Goal: Task Accomplishment & Management: Manage account settings

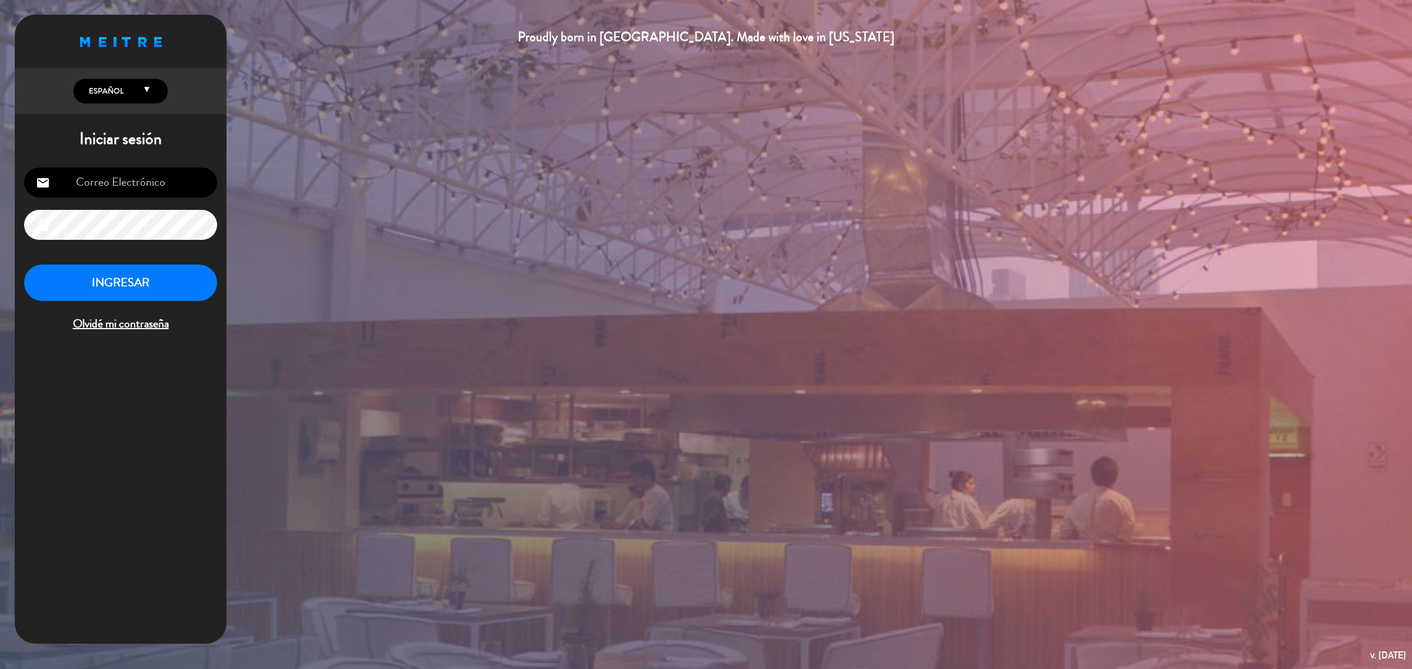
type input "[EMAIL_ADDRESS][DOMAIN_NAME]"
click at [151, 292] on button "INGRESAR" at bounding box center [120, 283] width 193 height 37
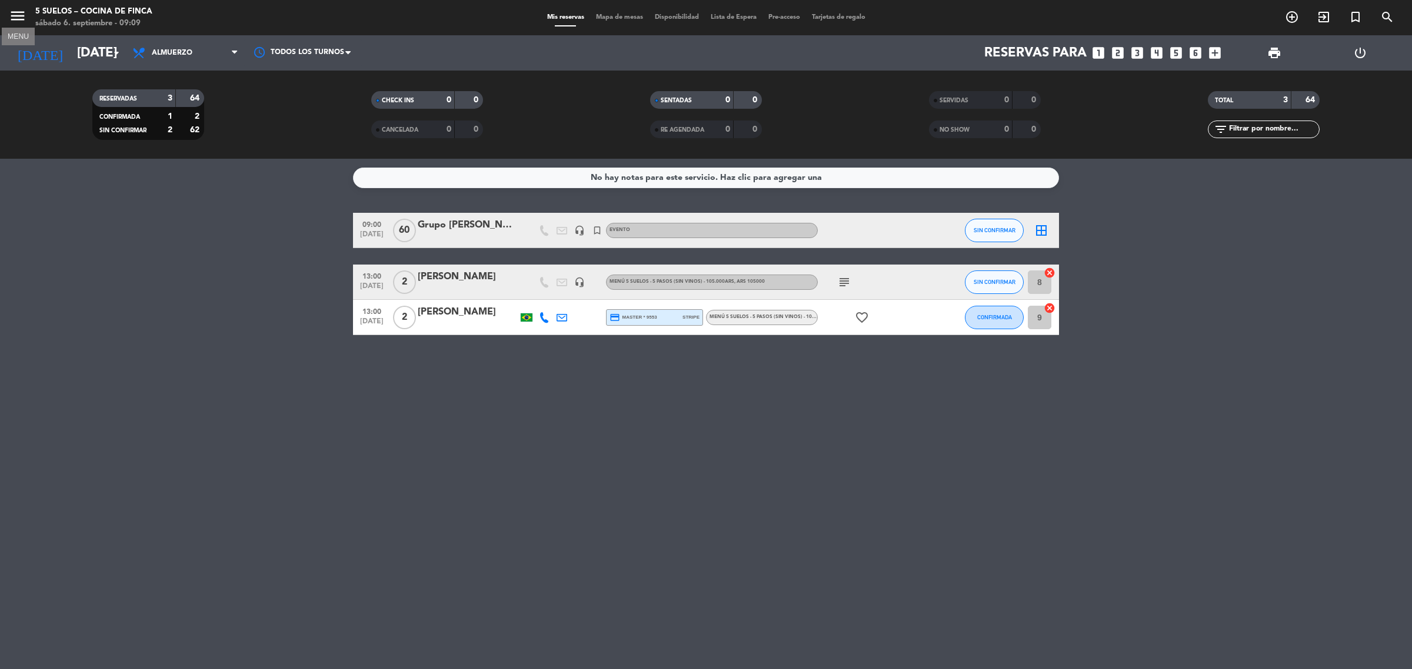
click at [18, 12] on icon "menu" at bounding box center [18, 16] width 18 height 18
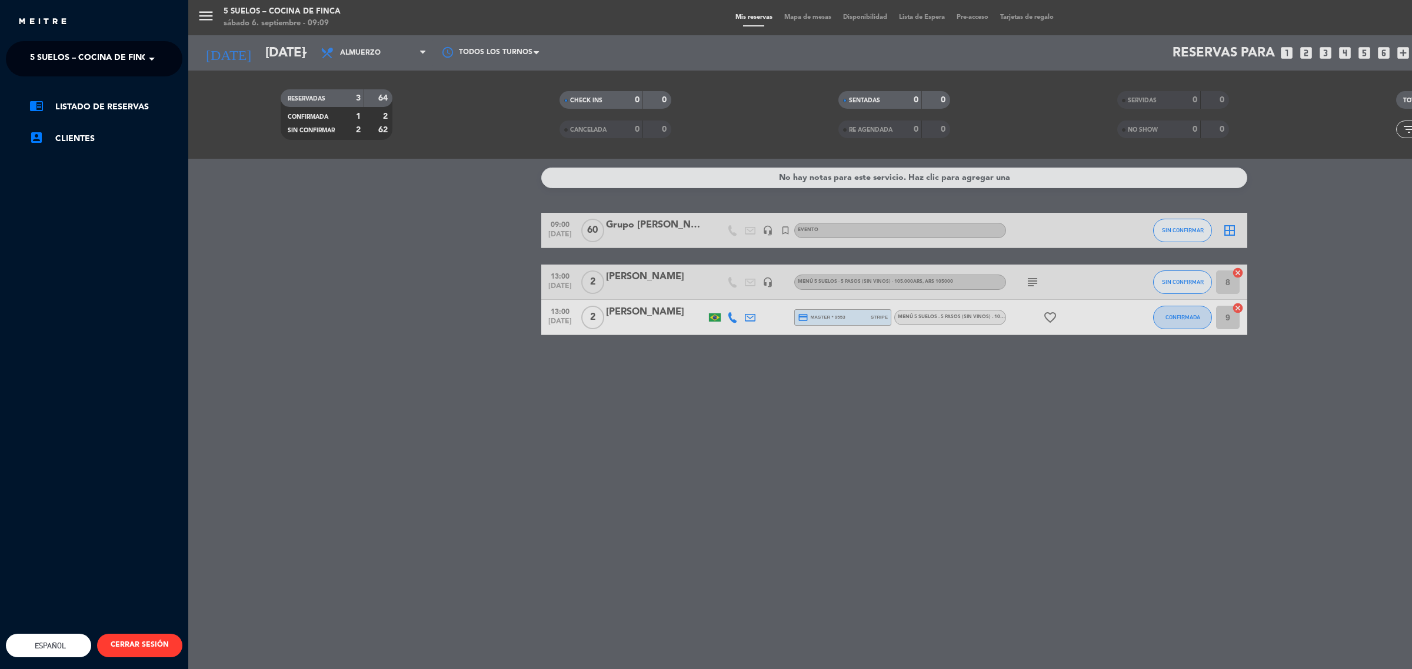
click at [142, 61] on span "5 SUELOS – COCINA DE FINCA" at bounding box center [92, 58] width 124 height 25
click at [137, 105] on div "FINCA VICTORIA – TURISMO" at bounding box center [93, 108] width 175 height 18
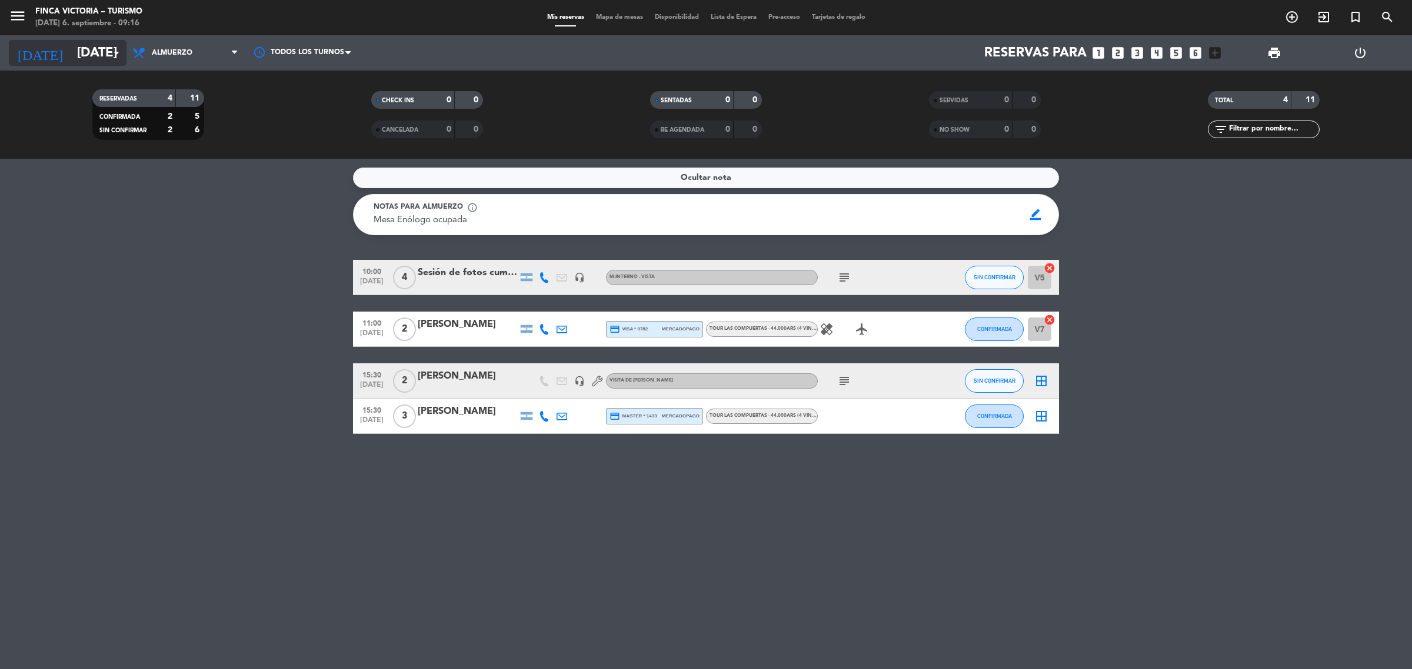
click at [71, 59] on input "[DATE]" at bounding box center [153, 53] width 164 height 26
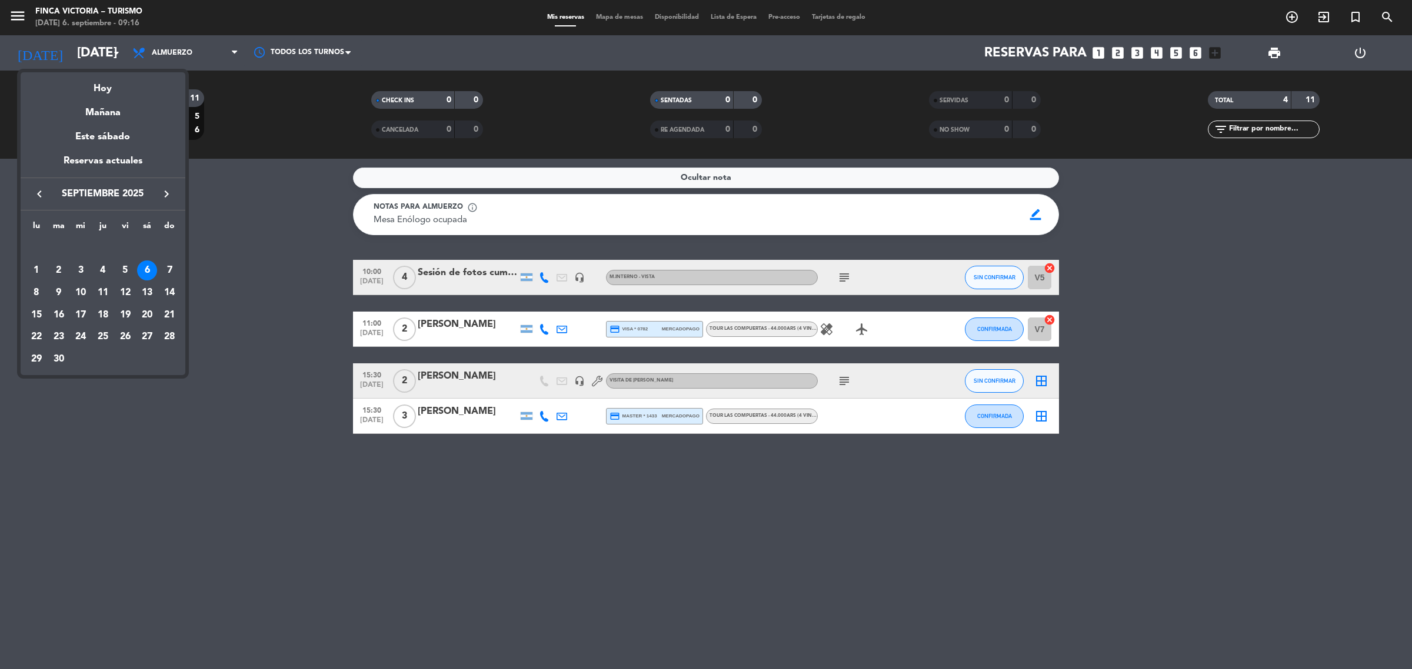
click at [14, 18] on div at bounding box center [706, 334] width 1412 height 669
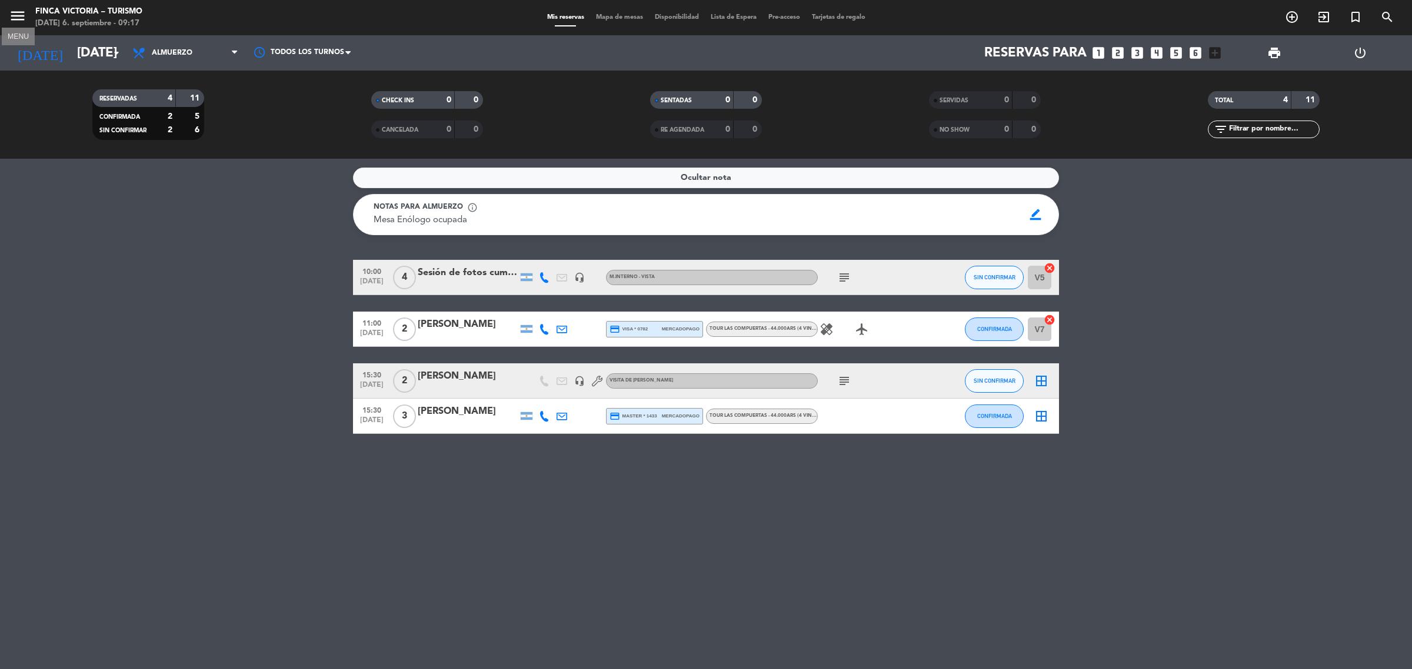
click at [14, 18] on icon "menu" at bounding box center [18, 16] width 18 height 18
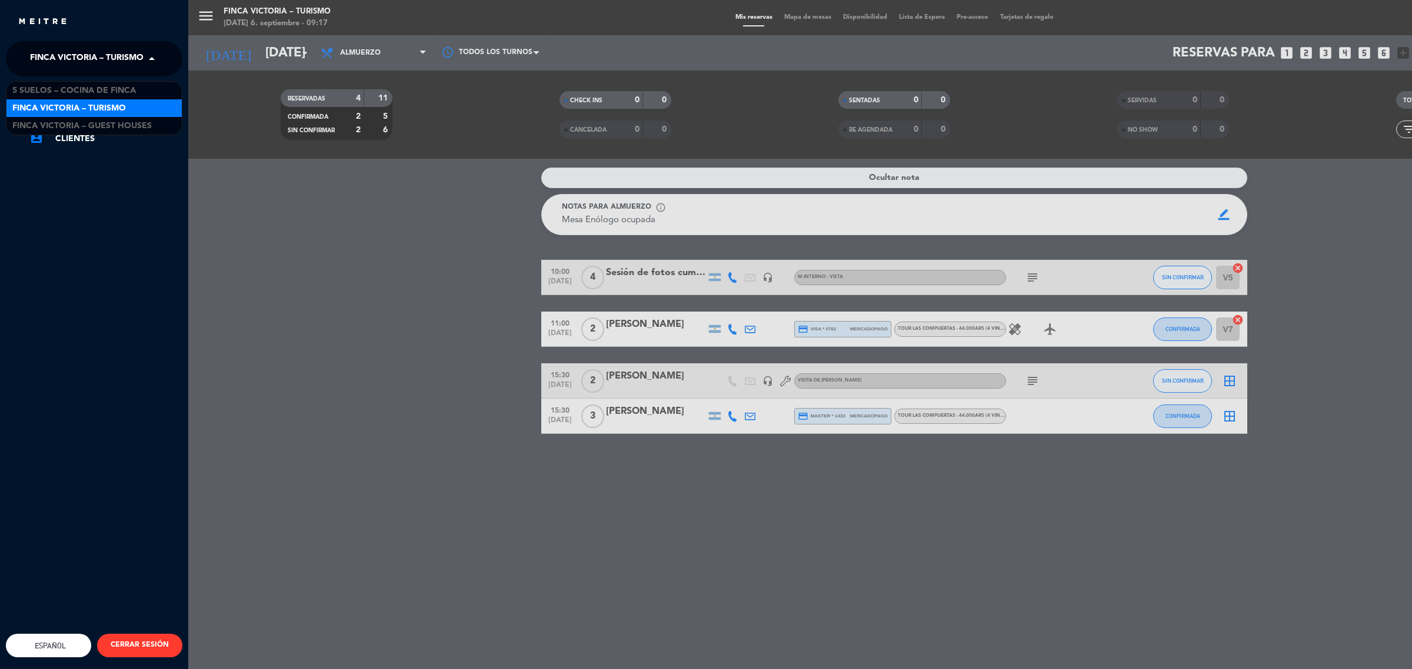
click at [124, 51] on span "FINCA VICTORIA – TURISMO" at bounding box center [87, 58] width 114 height 25
click at [136, 82] on div "5 SUELOS – COCINA DE FINCA" at bounding box center [93, 91] width 175 height 18
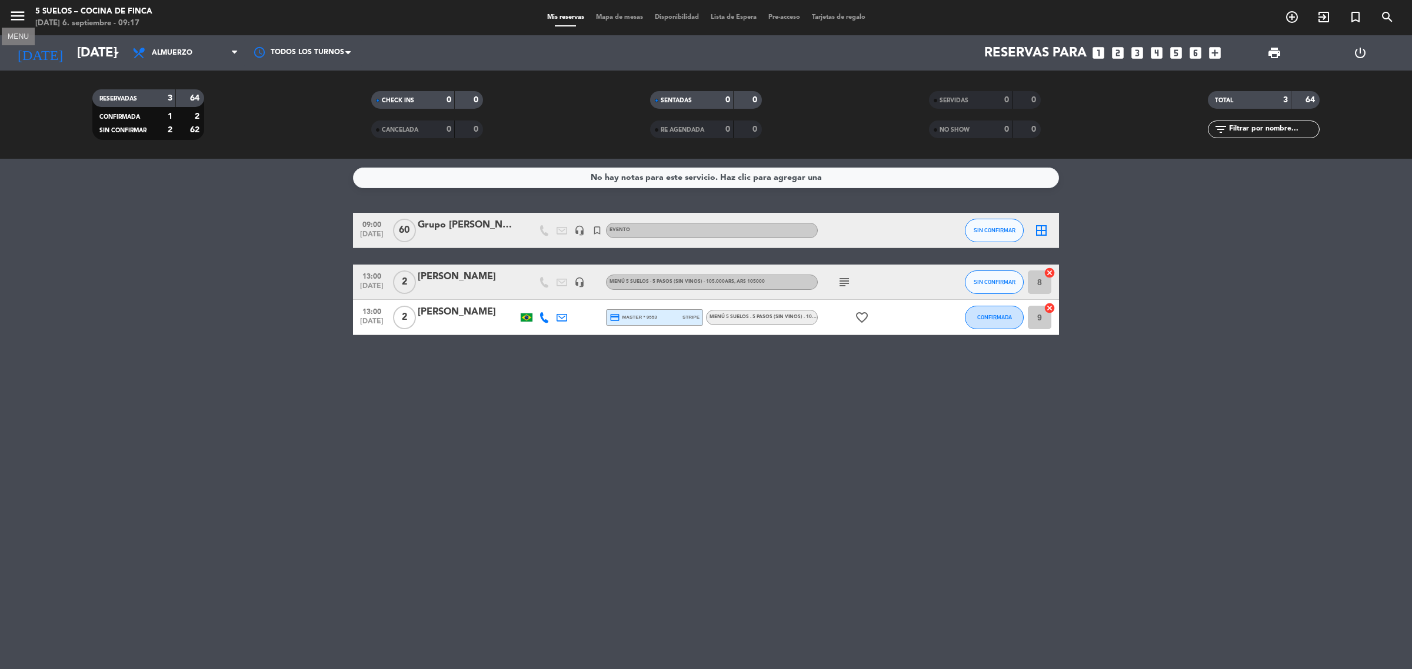
click at [15, 21] on icon "menu" at bounding box center [18, 16] width 18 height 18
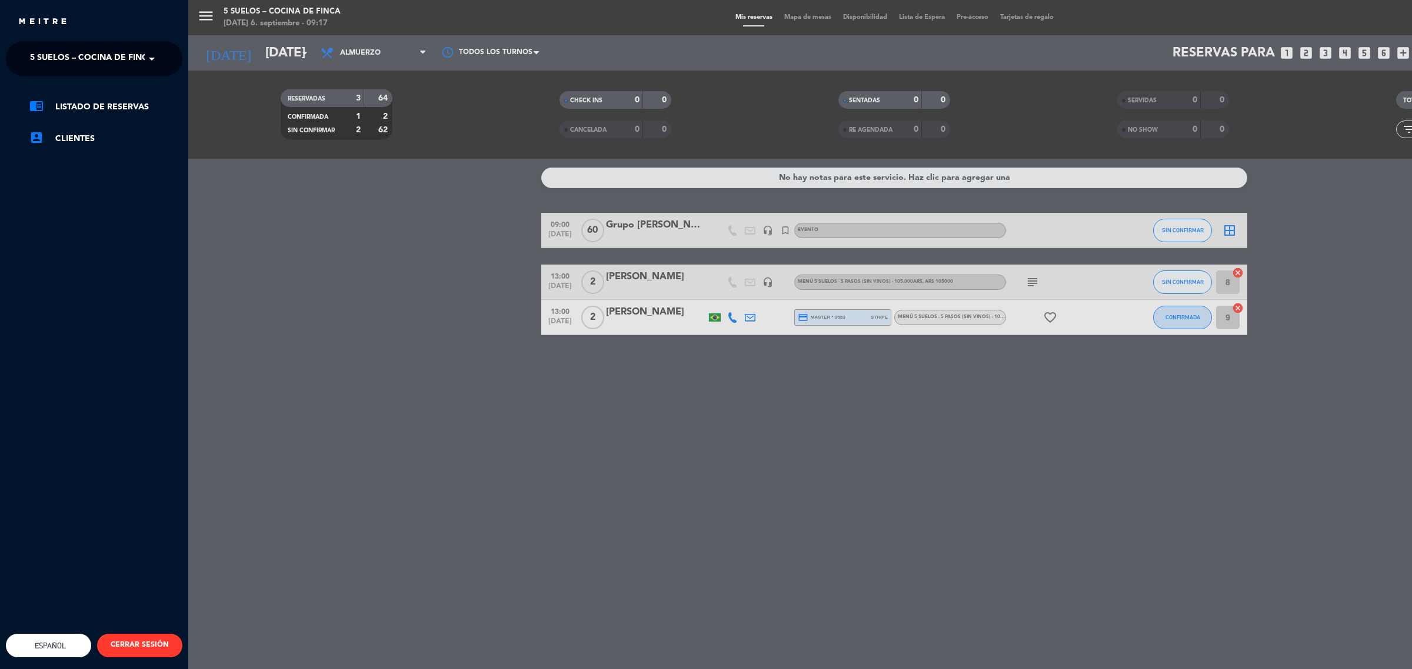
click at [77, 53] on span "5 SUELOS – COCINA DE FINCA" at bounding box center [92, 58] width 124 height 25
click at [98, 104] on span "FINCA VICTORIA – TURISMO" at bounding box center [69, 109] width 114 height 14
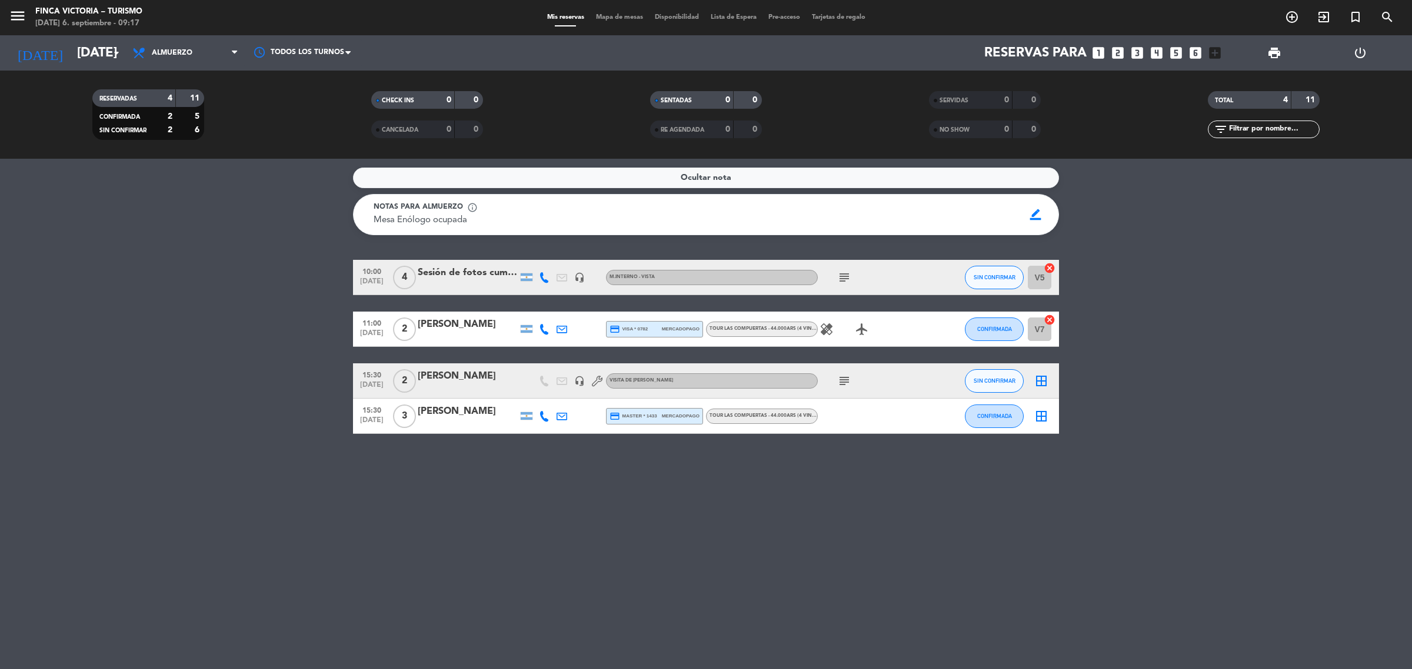
click at [410, 274] on span "4" at bounding box center [404, 278] width 23 height 24
click at [1265, 336] on bookings-row "10:00 [DATE] 4 VISITAS Sesión de fotos cumpleaños de 15 headset_mic M.INTERNO -…" at bounding box center [706, 347] width 1412 height 174
click at [100, 54] on input "[DATE]" at bounding box center [153, 53] width 164 height 26
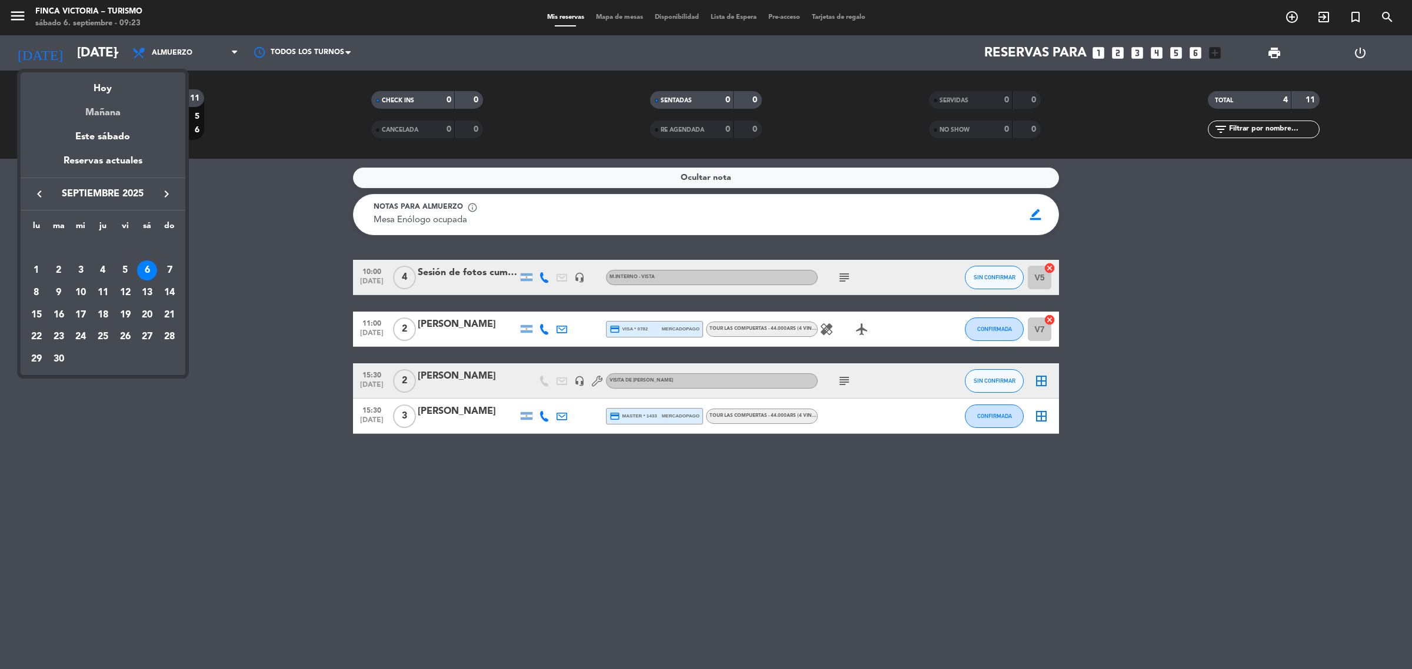
click at [113, 112] on div "Mañana" at bounding box center [103, 108] width 165 height 24
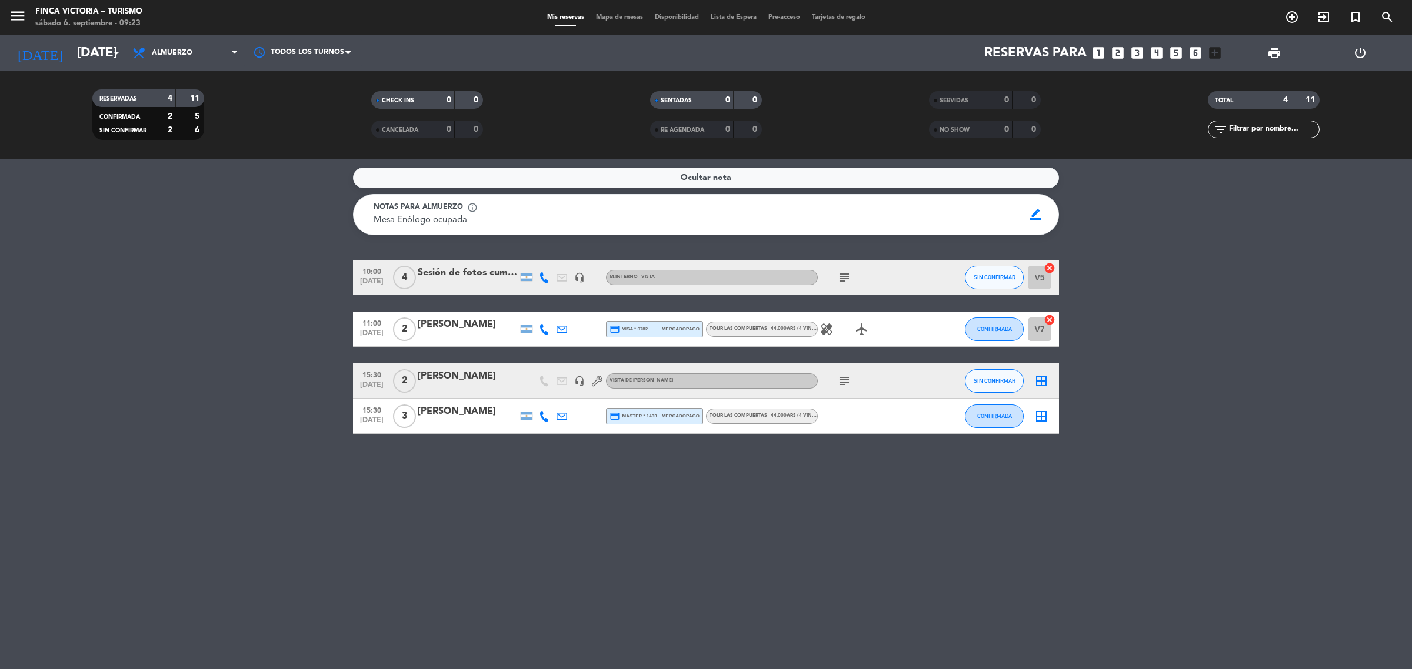
type input "[DATE]"
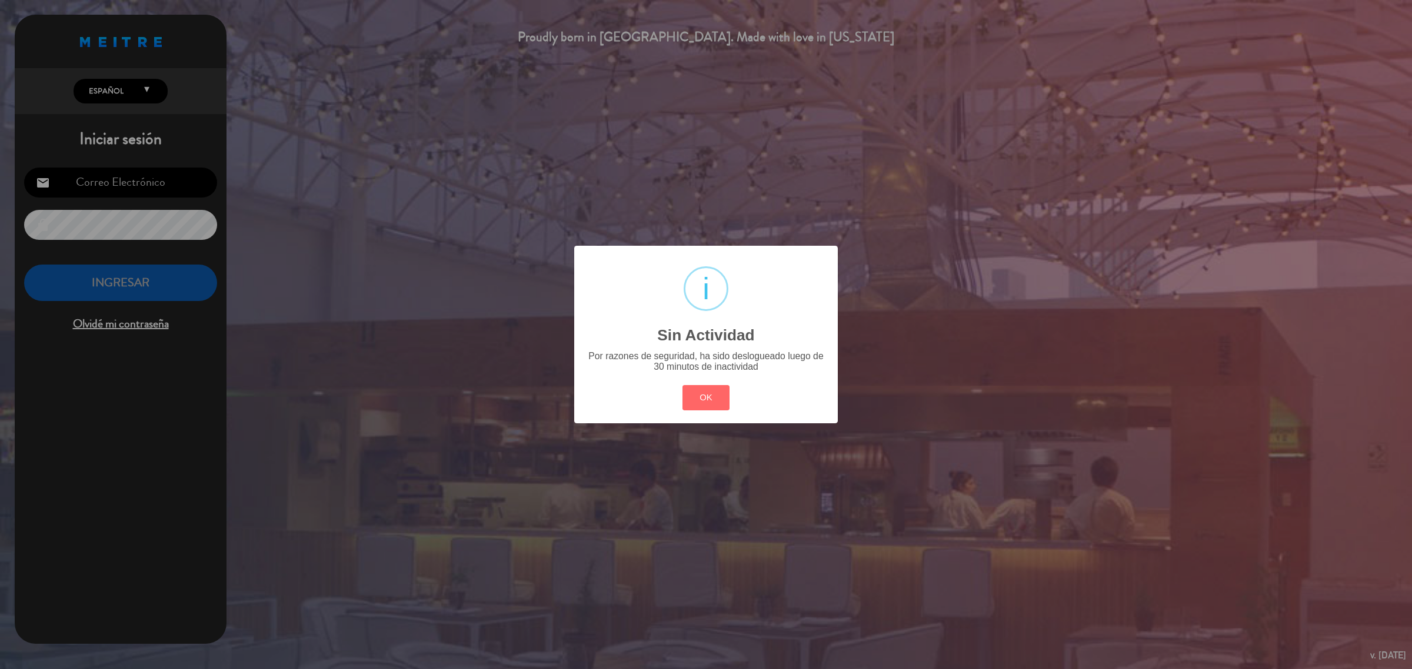
type input "[EMAIL_ADDRESS][DOMAIN_NAME]"
click at [706, 395] on button "OK" at bounding box center [706, 397] width 48 height 25
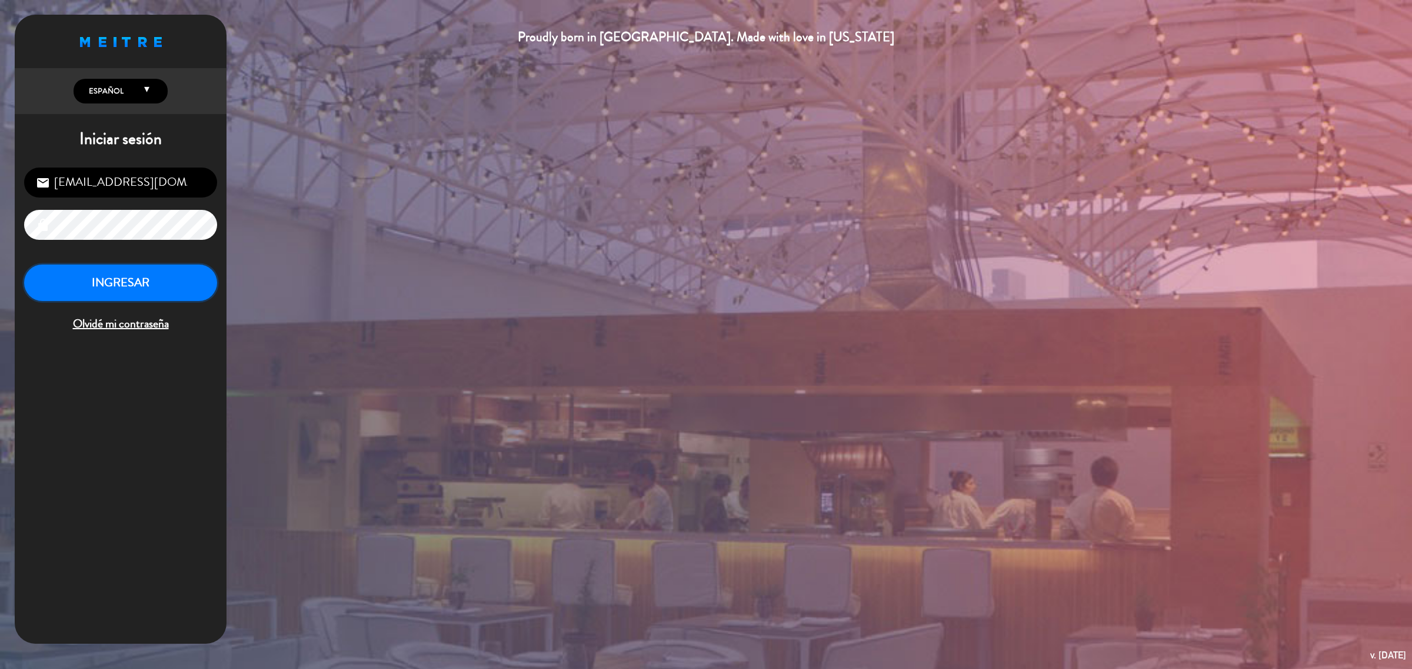
click at [145, 281] on button "INGRESAR" at bounding box center [120, 283] width 193 height 37
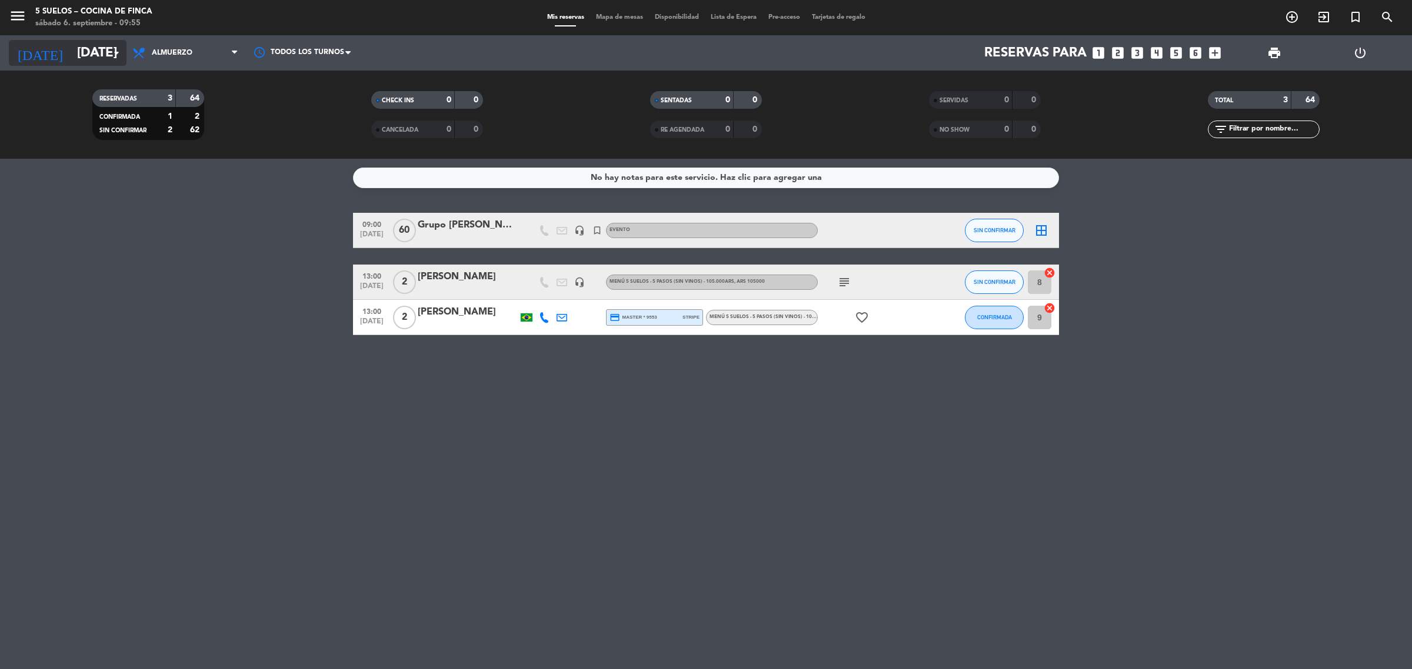
click at [76, 56] on input "[DATE]" at bounding box center [153, 53] width 164 height 26
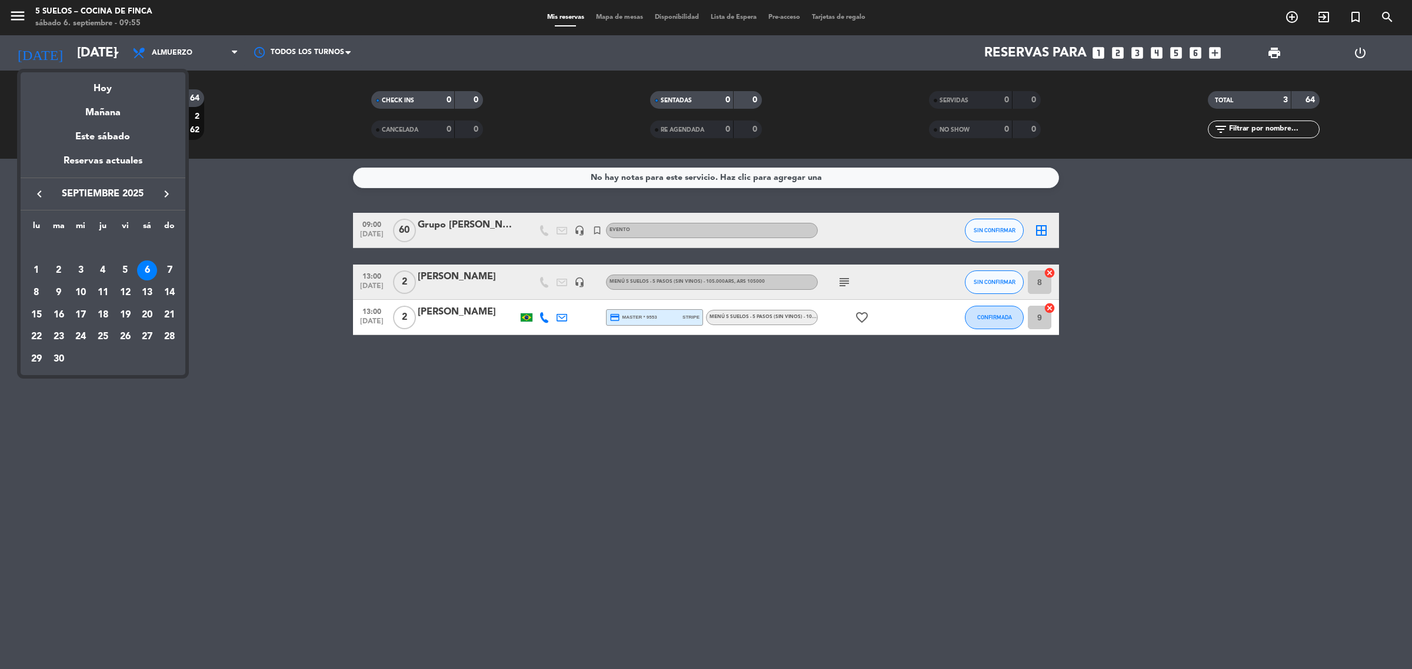
click at [2, 13] on div at bounding box center [706, 334] width 1412 height 669
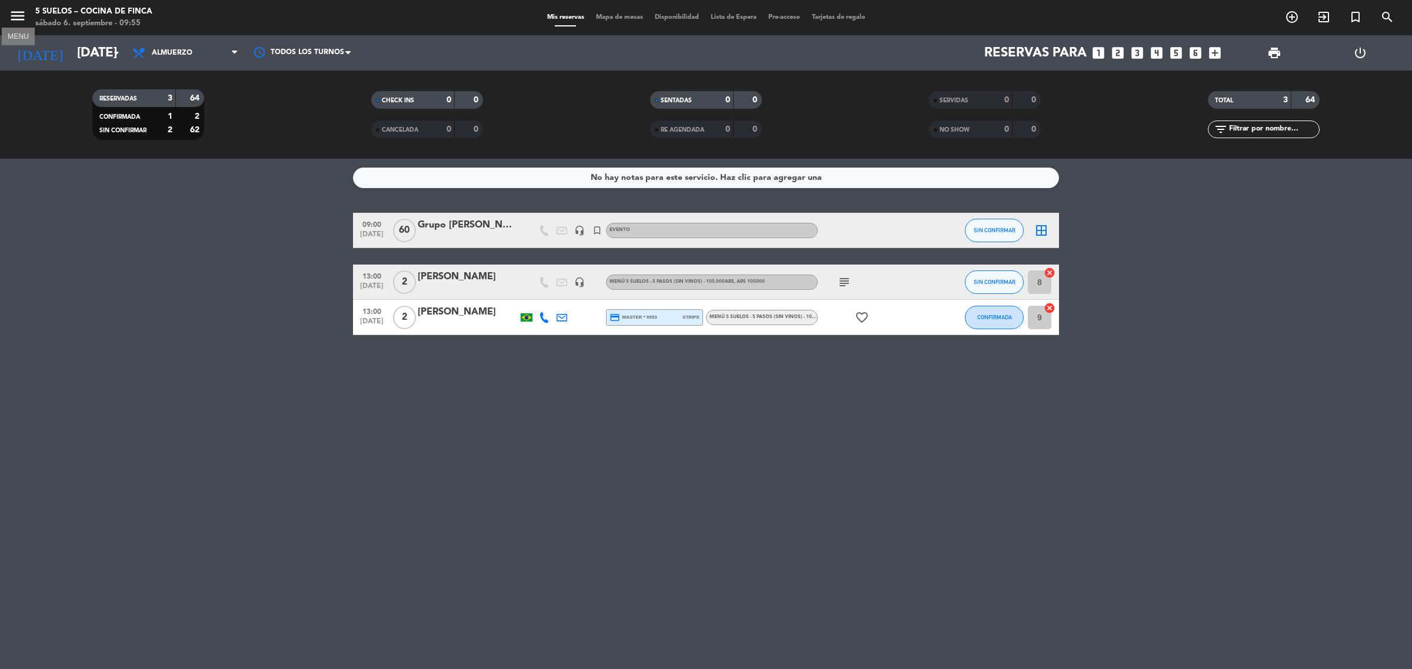
click at [21, 21] on icon "menu" at bounding box center [18, 16] width 18 height 18
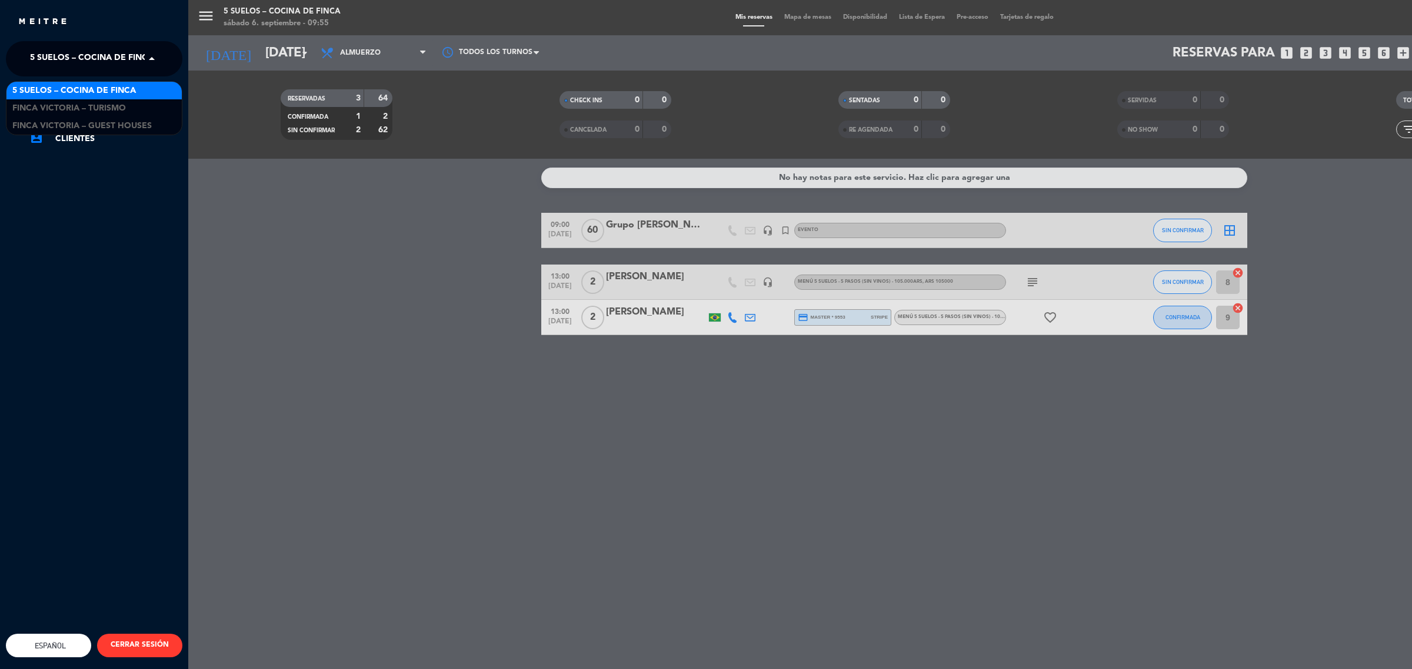
click at [89, 62] on span "5 SUELOS – COCINA DE FINCA" at bounding box center [92, 58] width 124 height 25
click at [100, 104] on span "FINCA VICTORIA – TURISMO" at bounding box center [69, 109] width 114 height 14
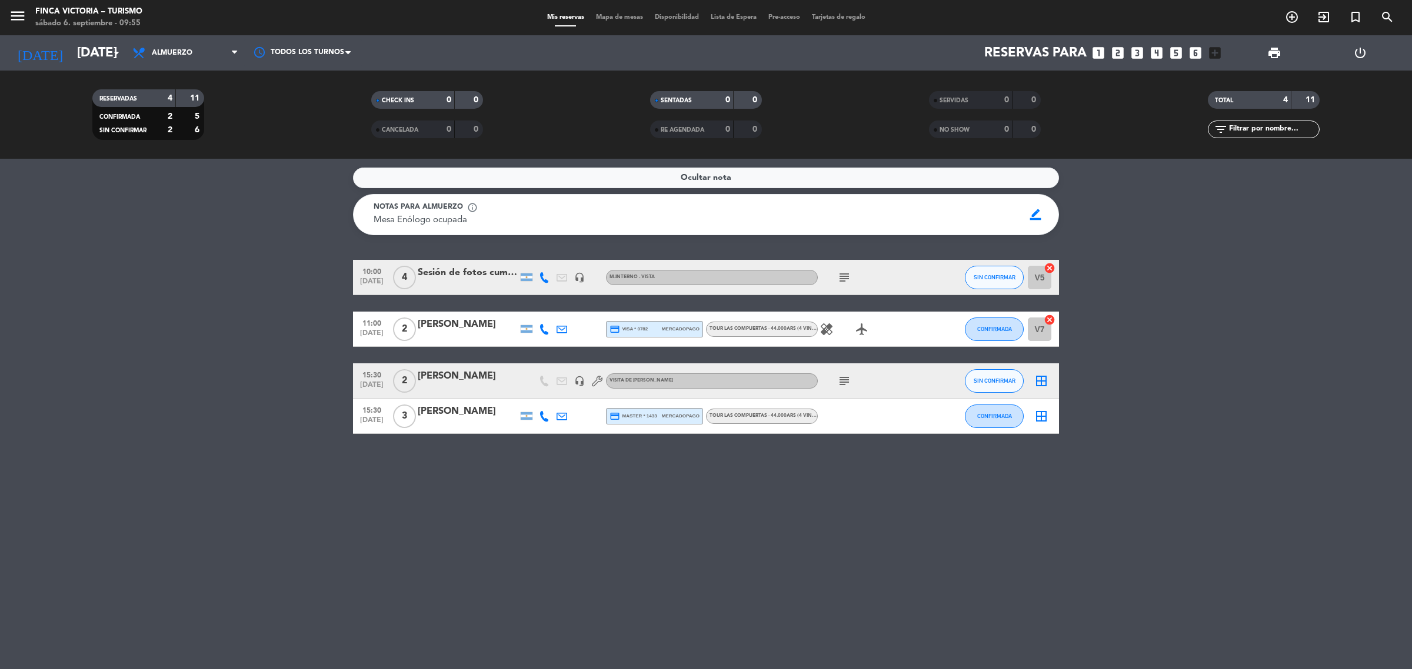
click at [475, 277] on div "Sesión de fotos cumpleaños de 15" at bounding box center [468, 272] width 100 height 15
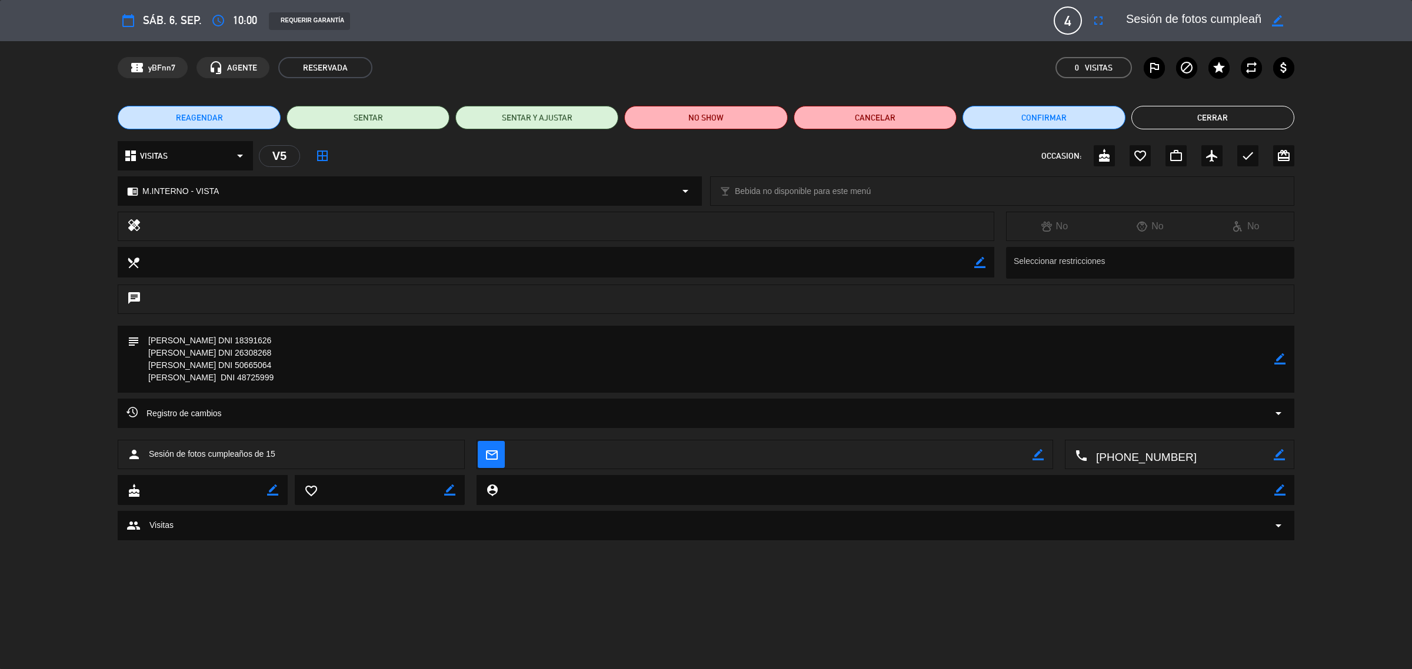
click at [1192, 110] on button "Cerrar" at bounding box center [1212, 118] width 163 height 24
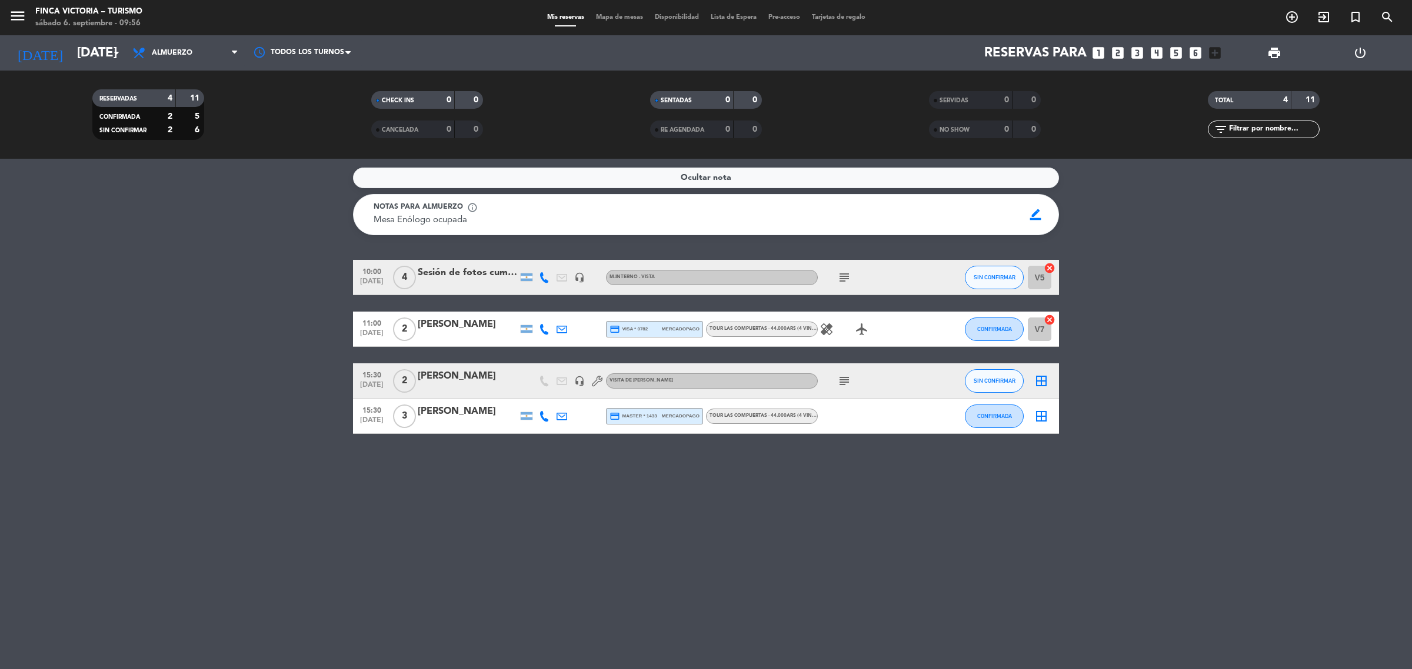
click at [475, 413] on div "[PERSON_NAME]" at bounding box center [468, 411] width 100 height 15
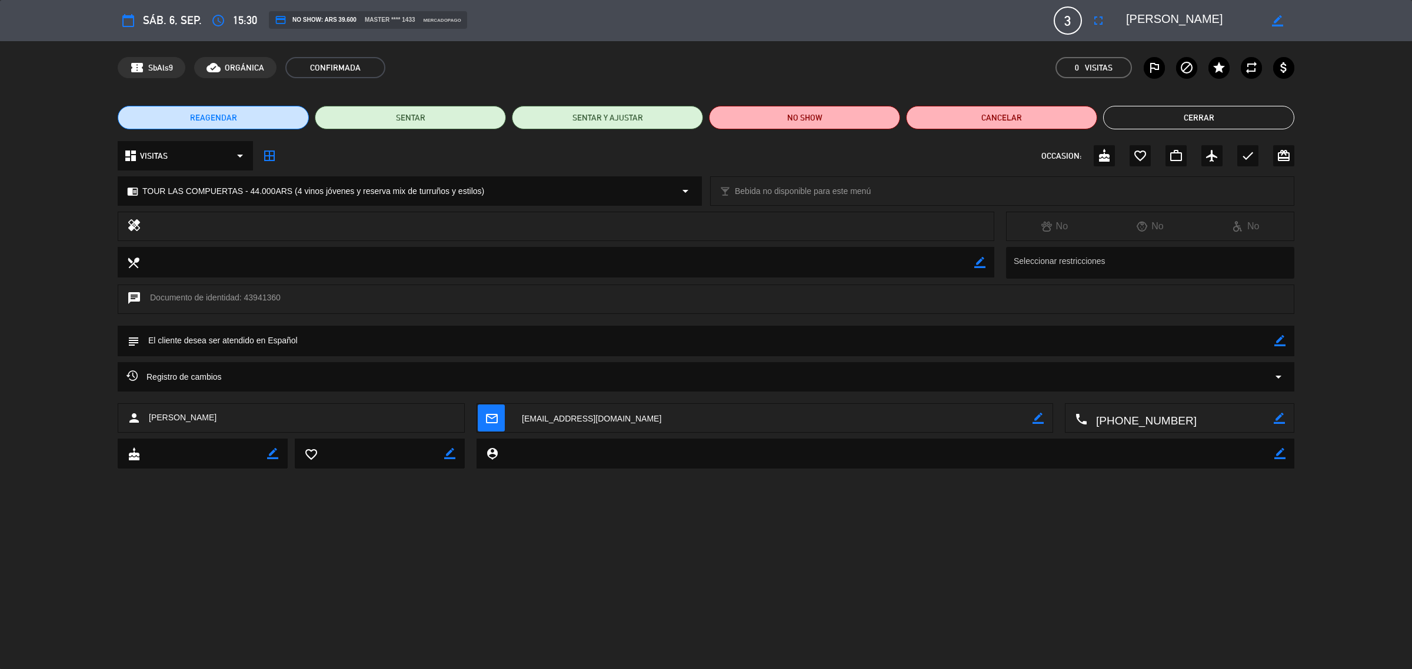
click at [1247, 109] on button "Cerrar" at bounding box center [1198, 118] width 191 height 24
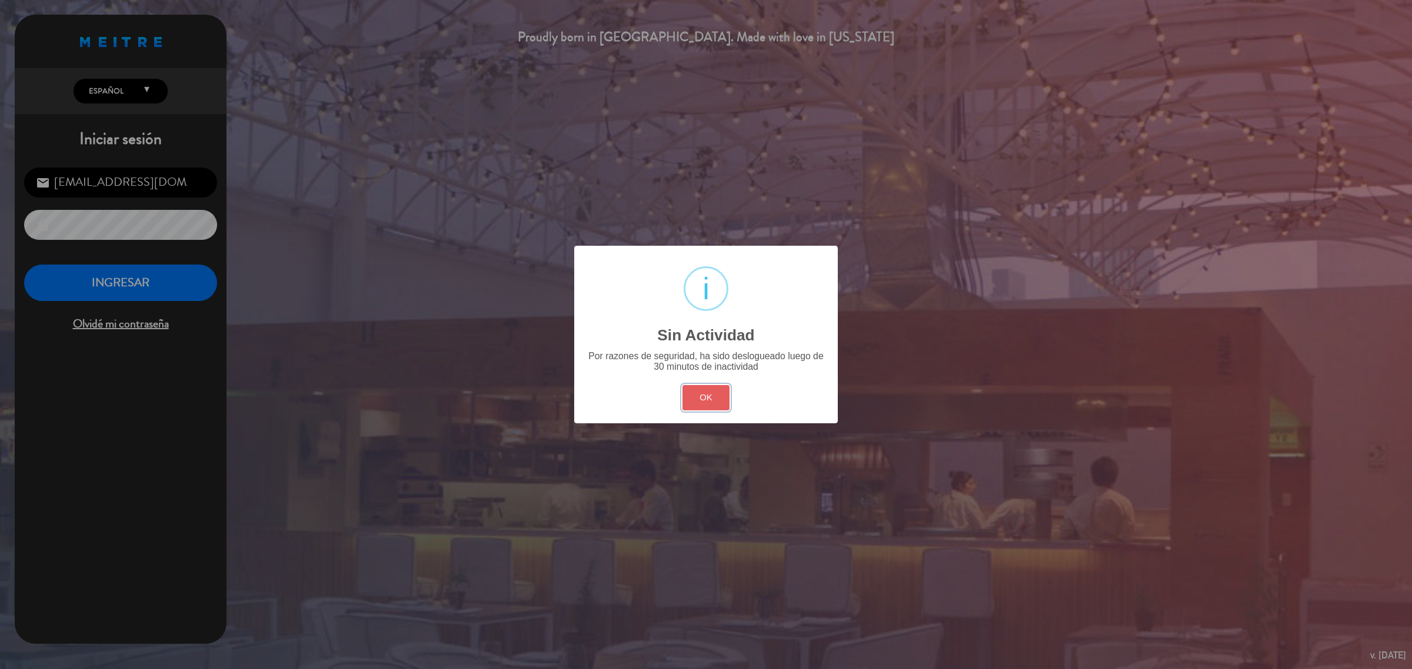
click at [719, 404] on button "OK" at bounding box center [706, 397] width 48 height 25
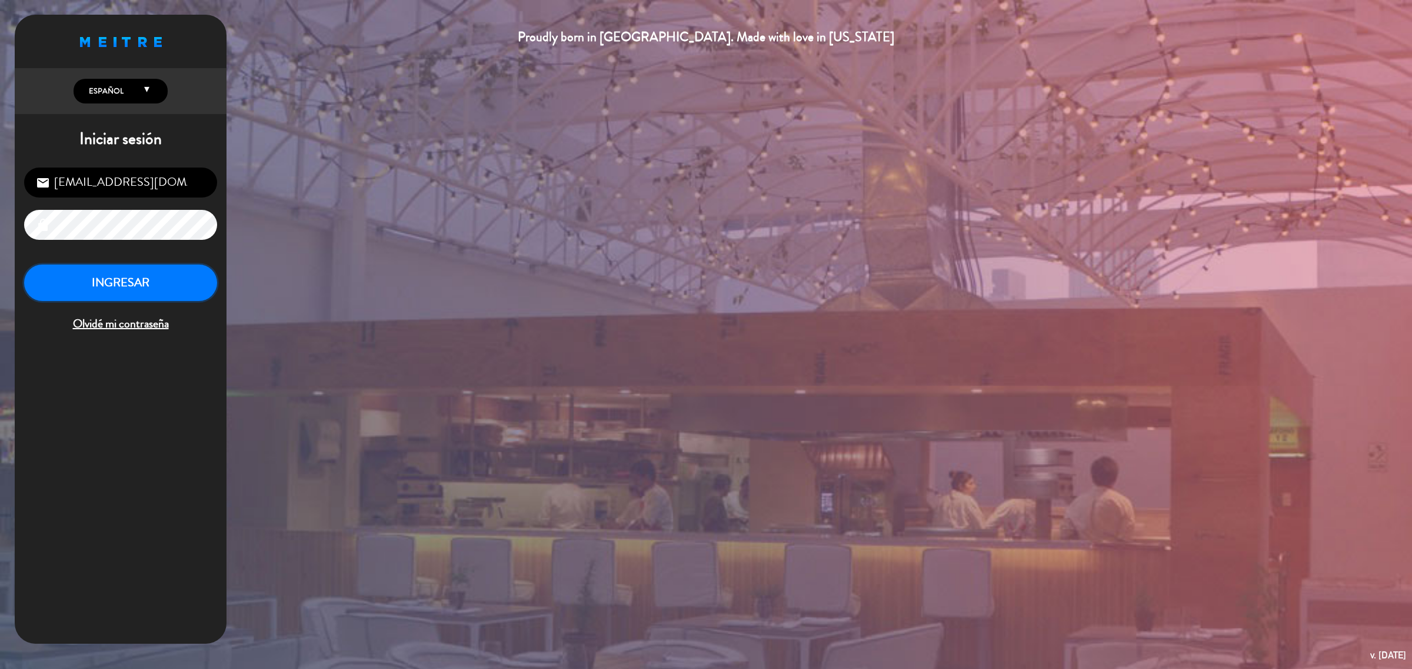
click at [177, 266] on button "INGRESAR" at bounding box center [120, 283] width 193 height 37
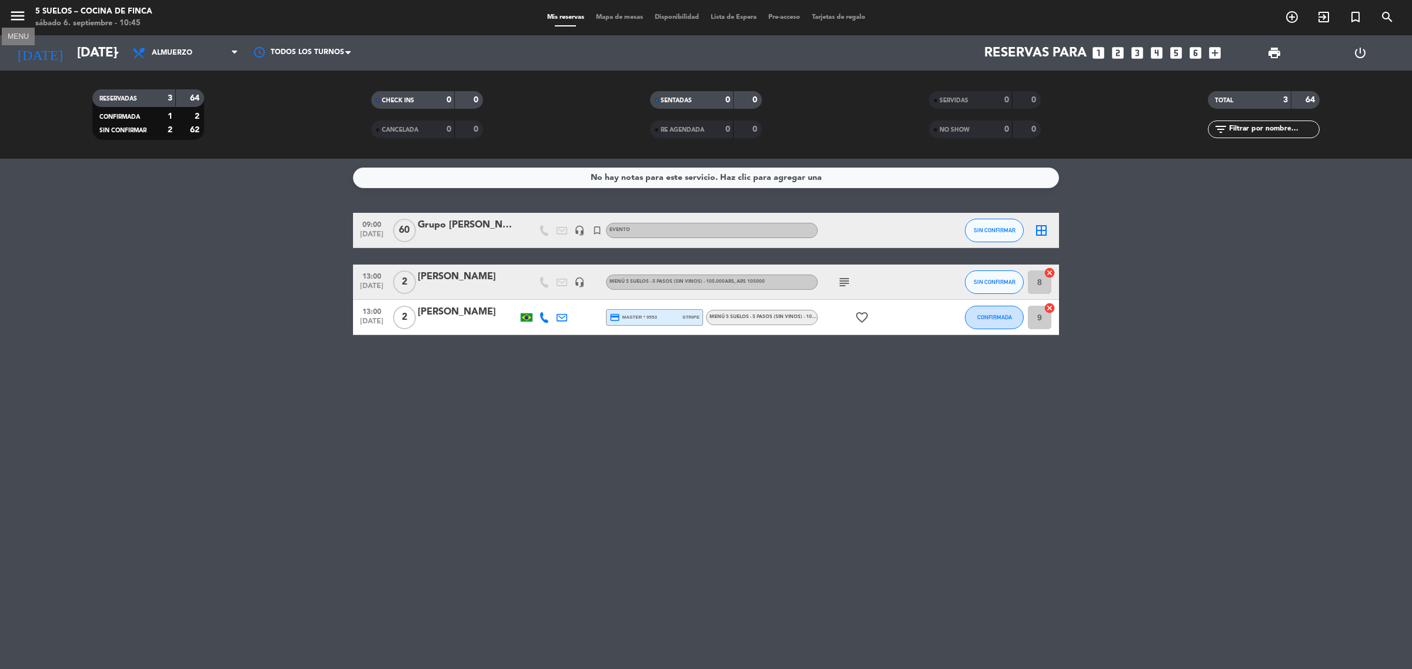
click at [18, 15] on icon "menu" at bounding box center [18, 16] width 18 height 18
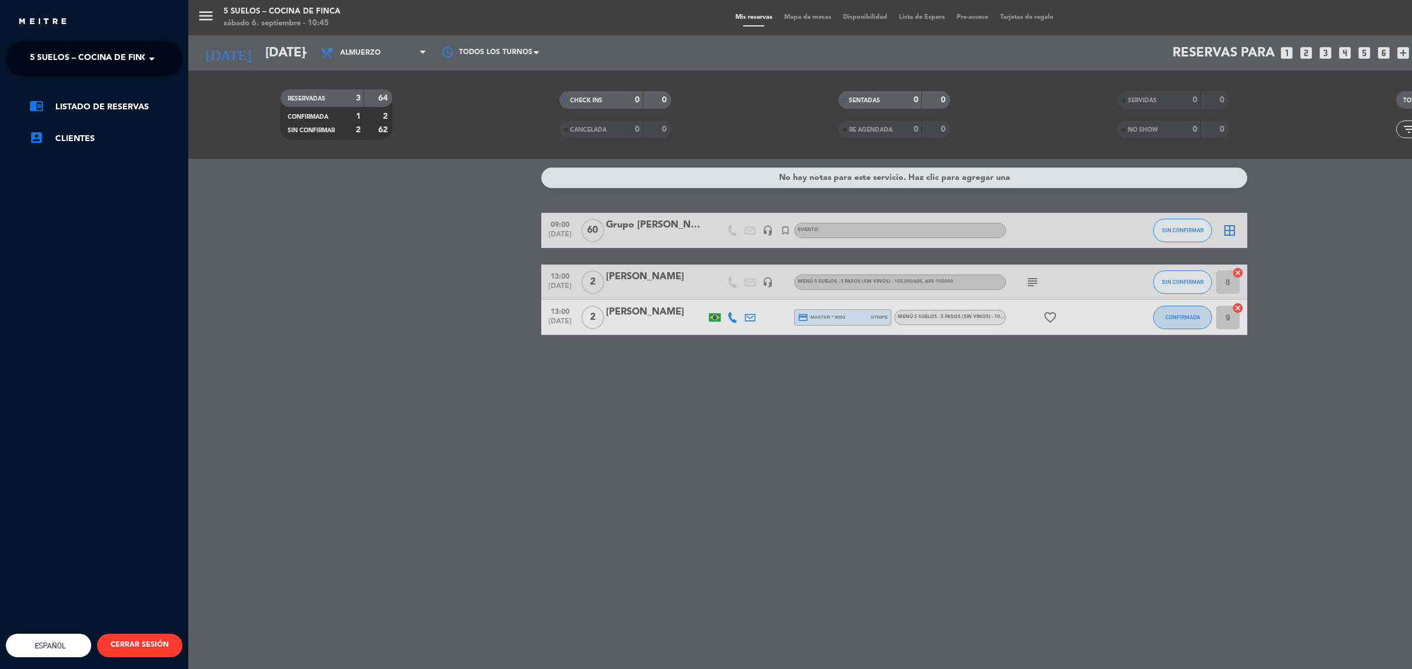
click at [69, 52] on span "5 SUELOS – COCINA DE FINCA" at bounding box center [92, 58] width 124 height 25
click at [112, 104] on span "FINCA VICTORIA – TURISMO" at bounding box center [69, 109] width 114 height 14
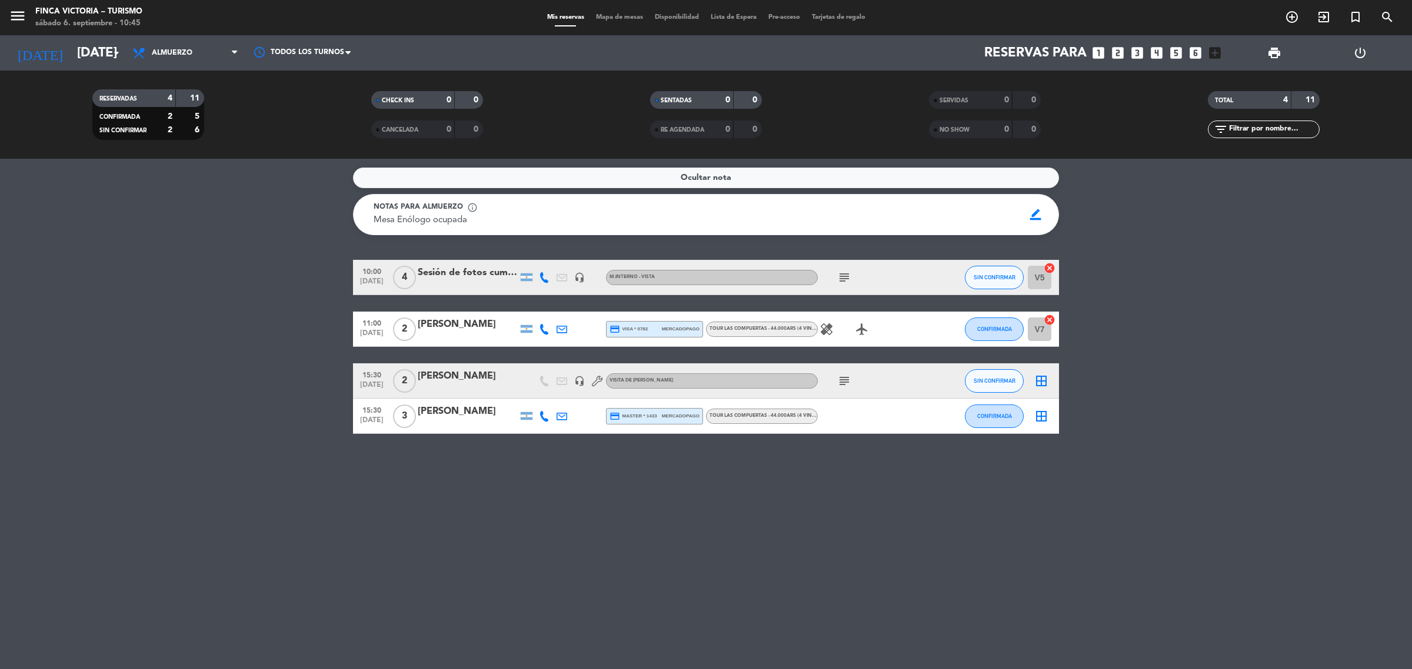
click at [845, 278] on icon "subject" at bounding box center [844, 278] width 14 height 14
click at [844, 272] on icon "subject" at bounding box center [844, 278] width 14 height 14
click at [828, 328] on icon "healing" at bounding box center [826, 329] width 14 height 14
click at [858, 325] on icon "airplanemode_active" at bounding box center [862, 329] width 14 height 14
click at [1201, 308] on bookings-row "10:00 [DATE] 4 Sesión de fotos cumpleaños de 15 headset_mic M.INTERNO - VISTA s…" at bounding box center [706, 347] width 1412 height 174
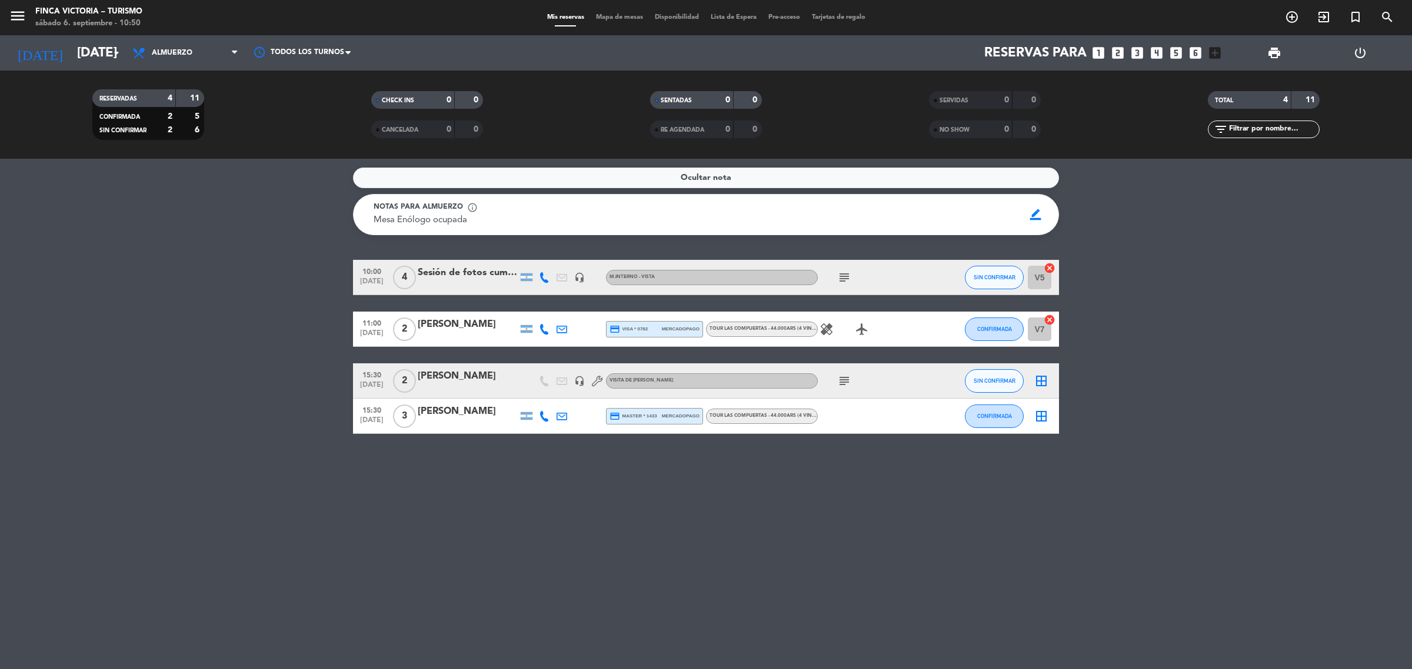
click at [446, 333] on div at bounding box center [468, 336] width 100 height 9
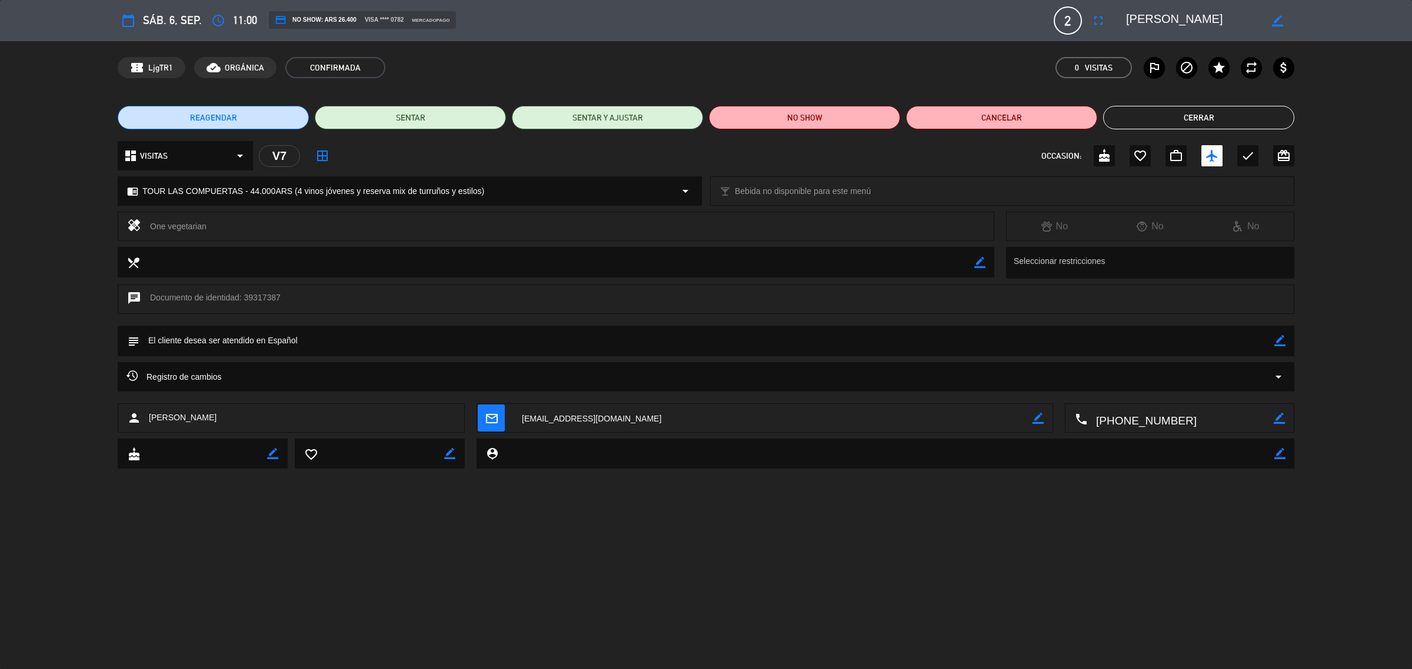
click at [1234, 115] on button "Cerrar" at bounding box center [1198, 118] width 191 height 24
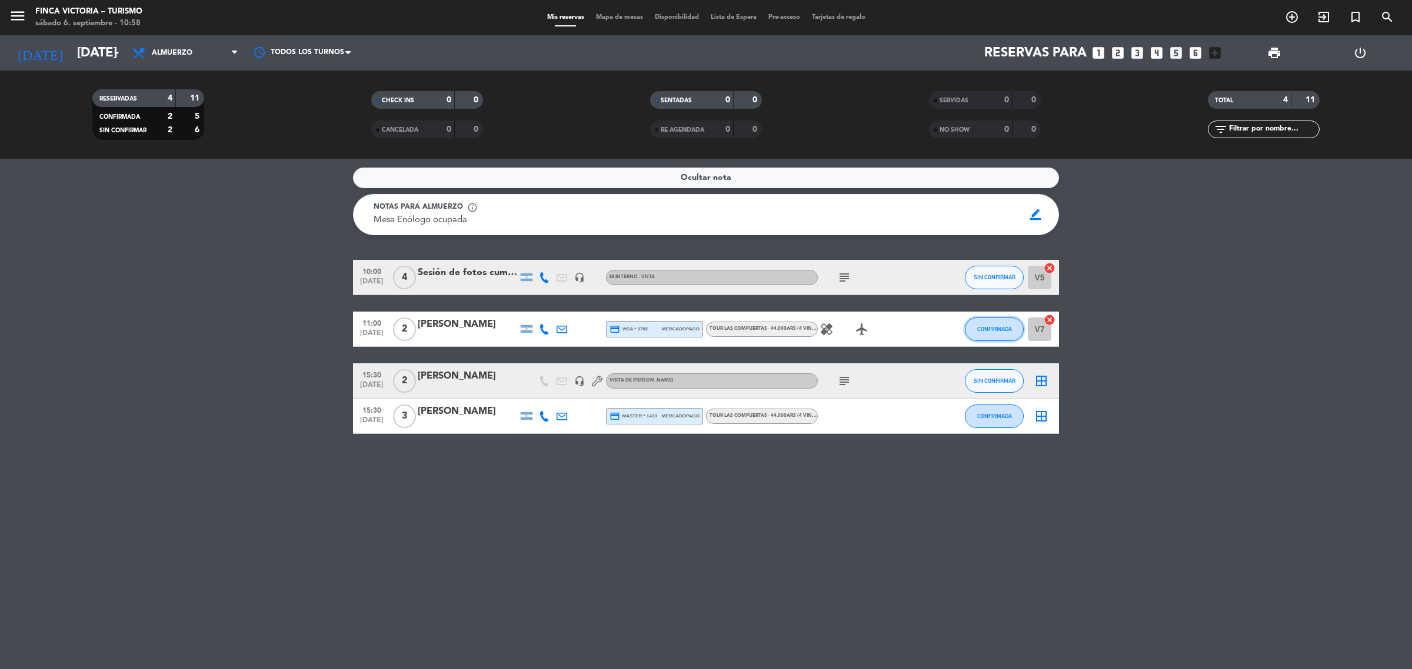
click at [992, 331] on span "CONFIRMADA" at bounding box center [994, 329] width 35 height 6
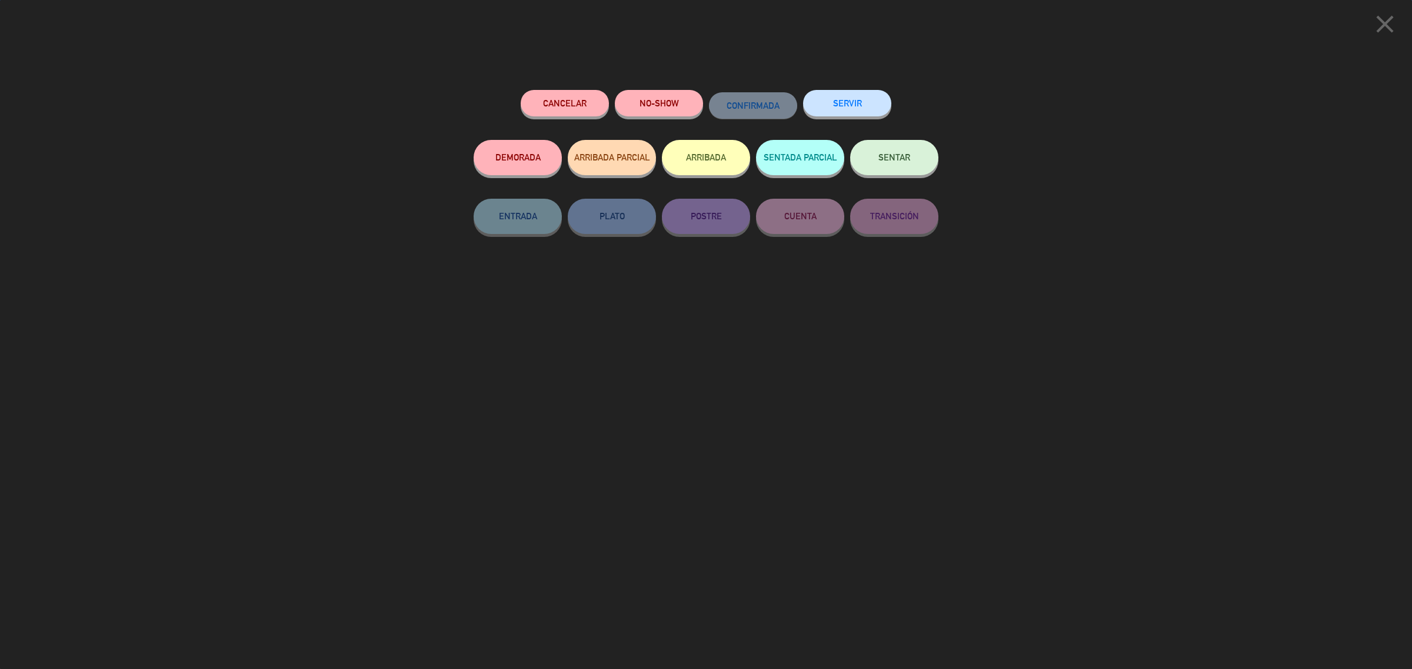
click at [733, 151] on button "ARRIBADA" at bounding box center [706, 157] width 88 height 35
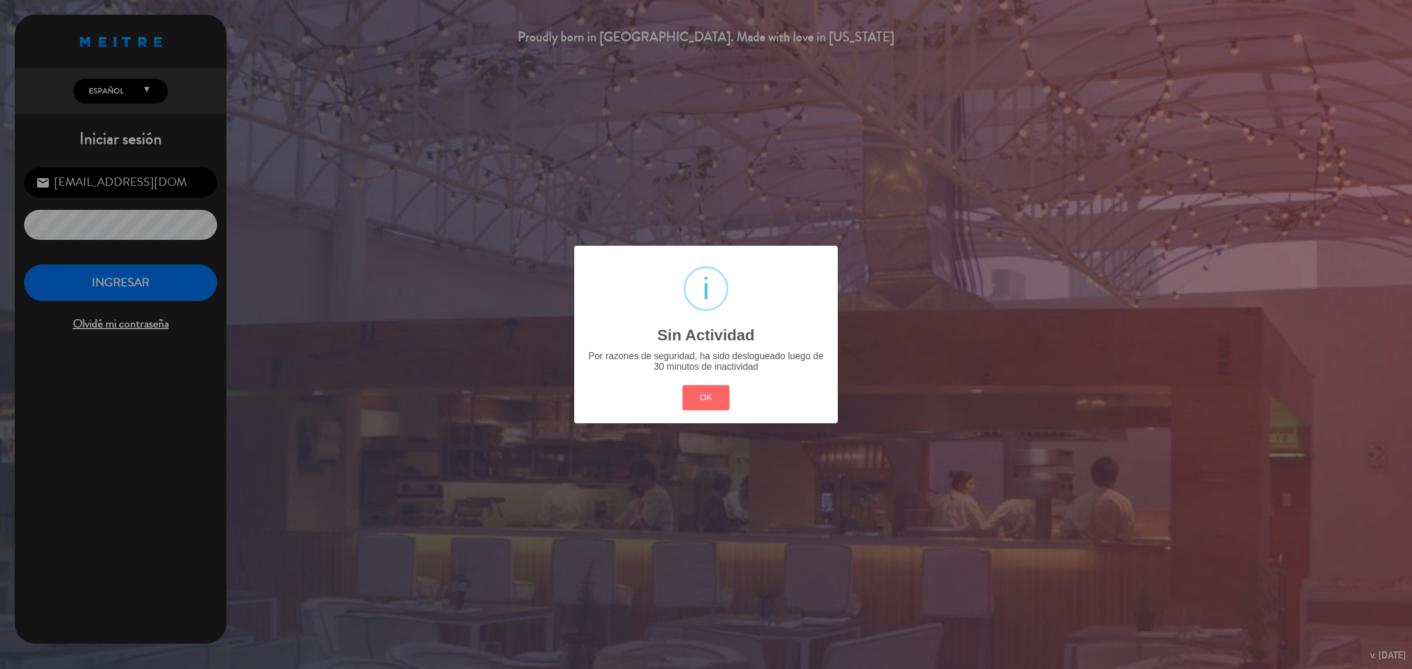
click at [166, 284] on div "? ! i Sin Actividad × Por razones de seguridad, ha sido deslogueado luego de 30…" at bounding box center [706, 334] width 1412 height 669
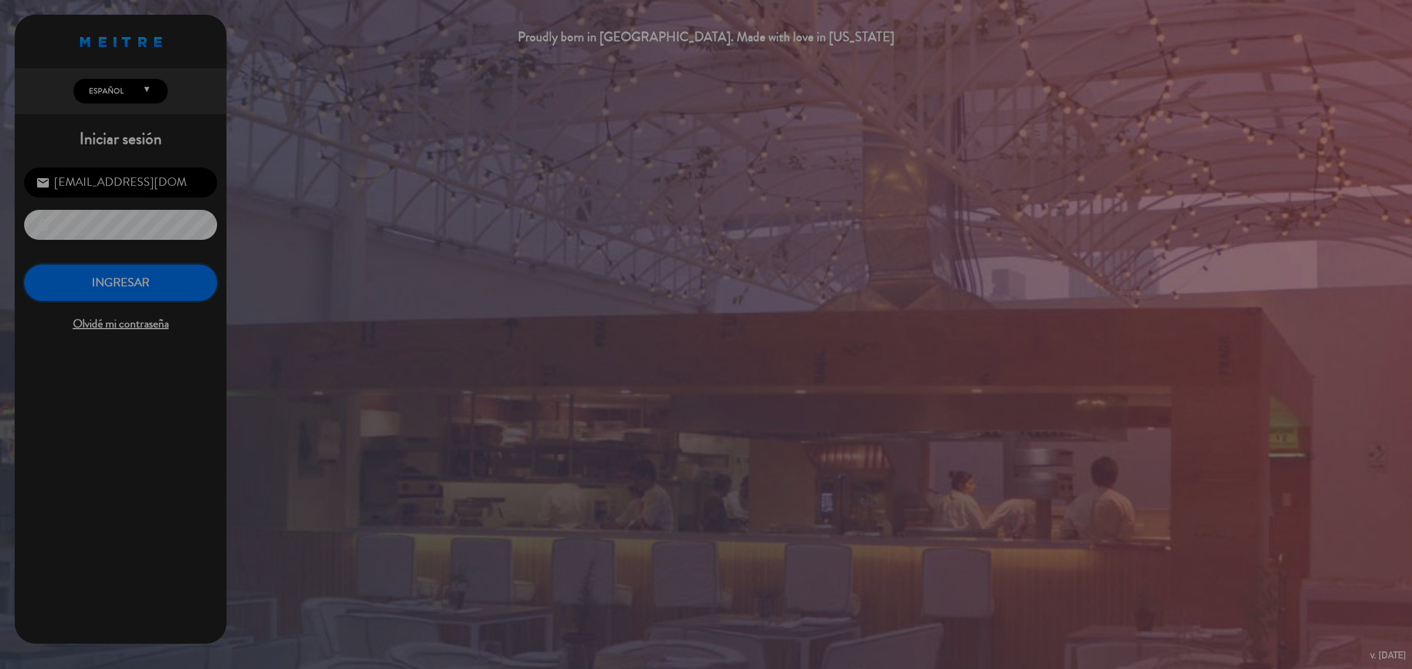
click at [166, 284] on button "INGRESAR" at bounding box center [120, 283] width 193 height 37
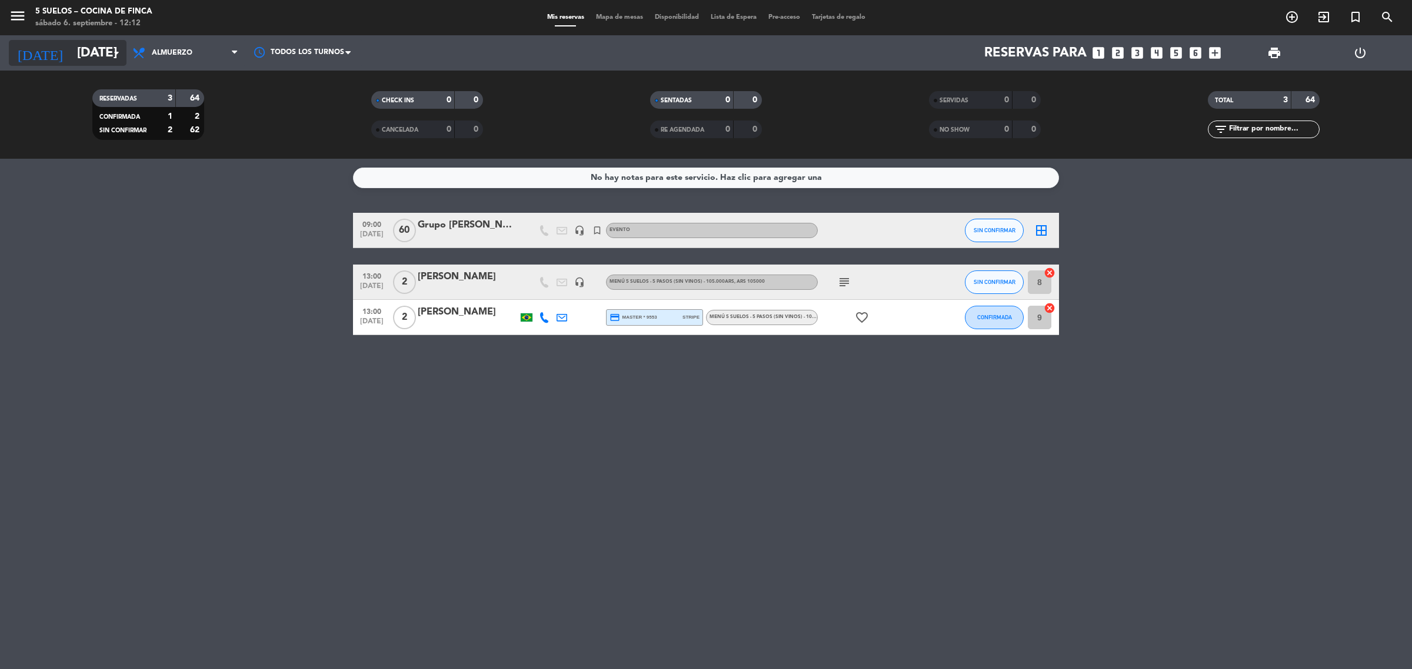
click at [71, 48] on input "[DATE]" at bounding box center [153, 53] width 164 height 26
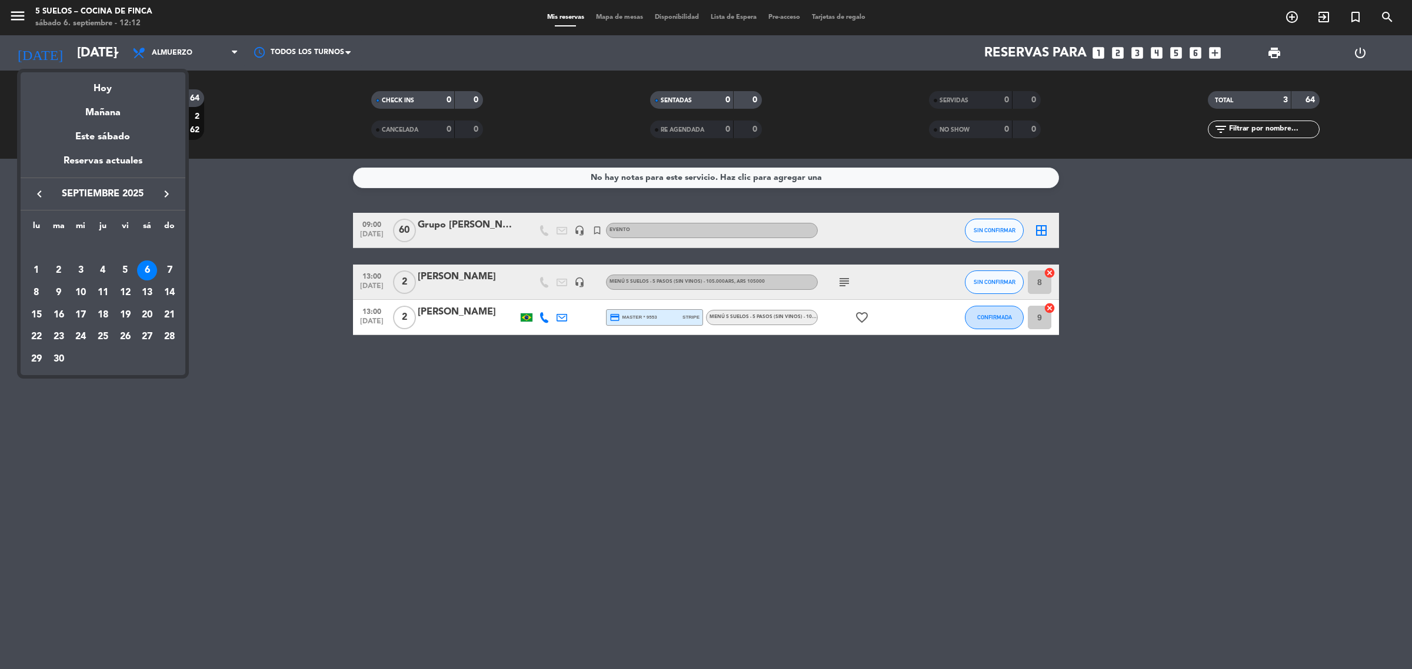
click at [59, 18] on div at bounding box center [706, 334] width 1412 height 669
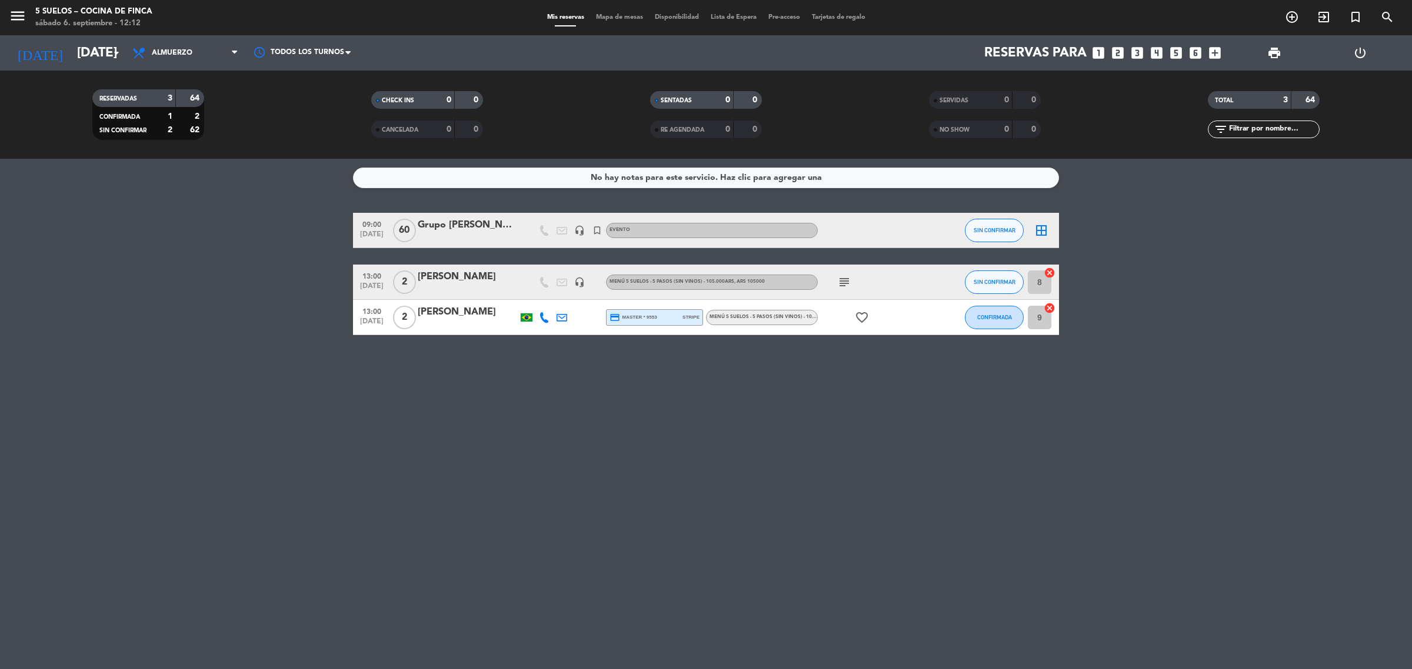
click at [0, 10] on div "menu 5 SUELOS – COCINA DE FINCA [DATE] 6. septiembre - 12:12" at bounding box center [176, 18] width 353 height 28
click at [7, 15] on div "menu 5 SUELOS – COCINA DE FINCA [DATE] 6. septiembre - 12:12" at bounding box center [176, 18] width 353 height 28
click at [18, 16] on icon "menu" at bounding box center [18, 16] width 18 height 18
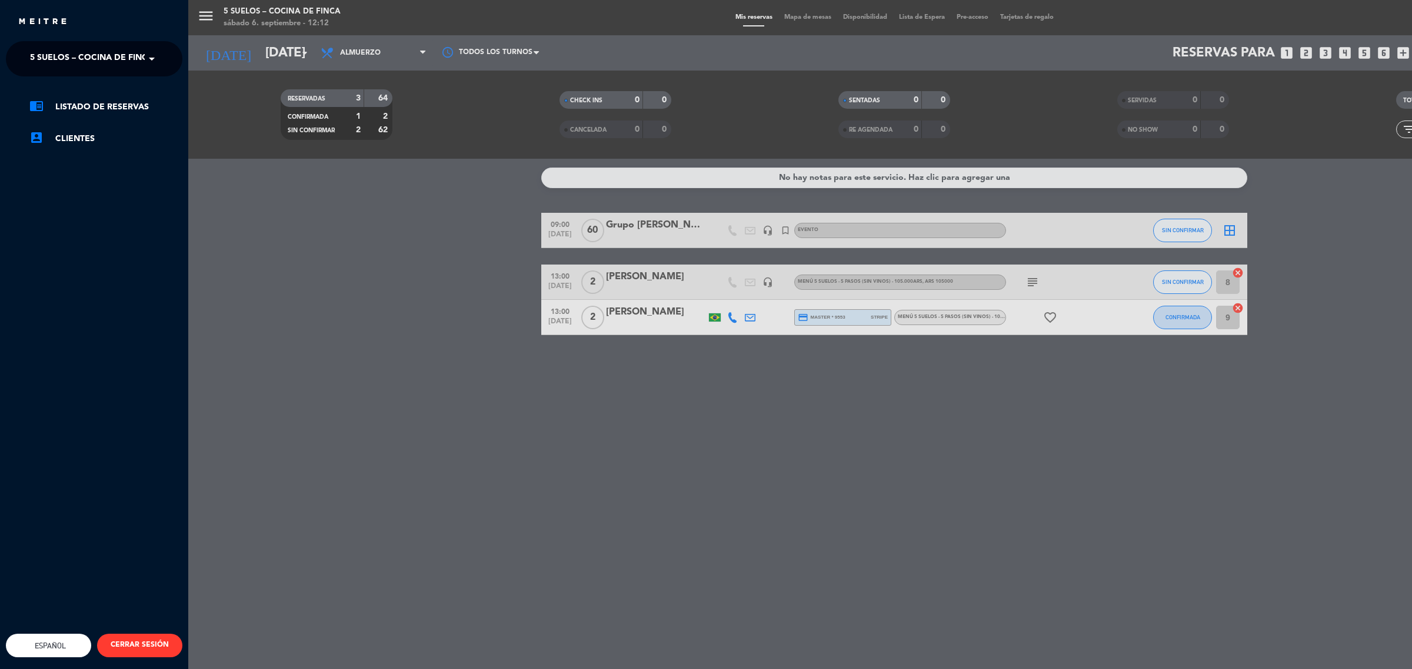
click at [86, 49] on span "5 SUELOS – COCINA DE FINCA" at bounding box center [92, 58] width 124 height 25
click at [110, 106] on span "FINCA VICTORIA – TURISMO" at bounding box center [69, 109] width 114 height 14
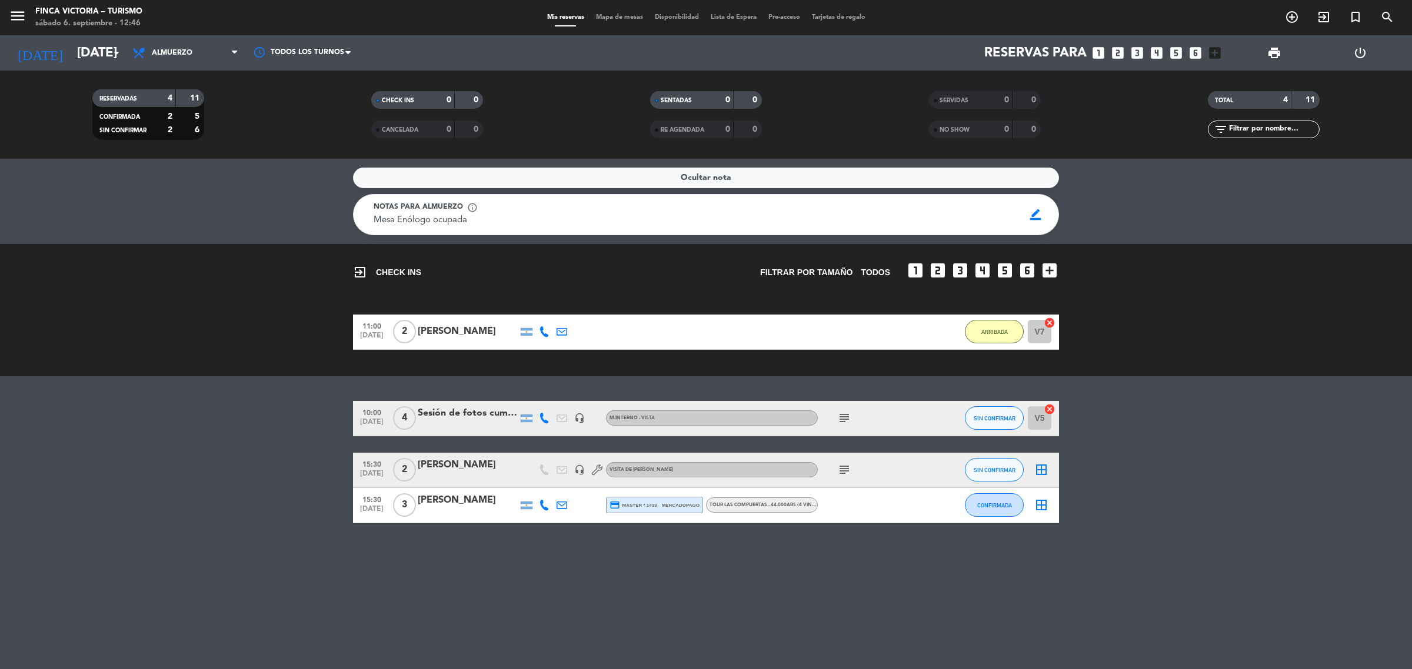
click at [13, 9] on icon "menu" at bounding box center [18, 16] width 18 height 18
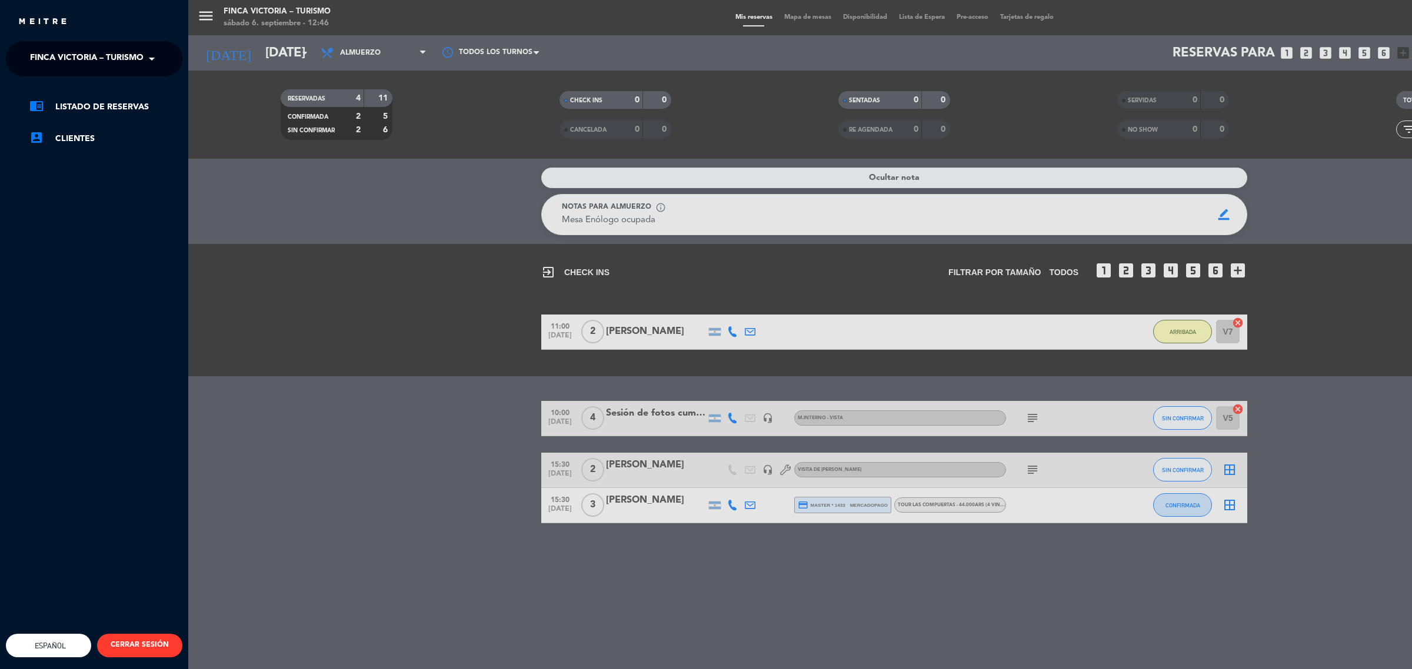
click at [127, 65] on span "FINCA VICTORIA – TURISMO" at bounding box center [87, 58] width 114 height 25
click at [142, 85] on div "5 SUELOS – COCINA DE FINCA" at bounding box center [93, 91] width 175 height 18
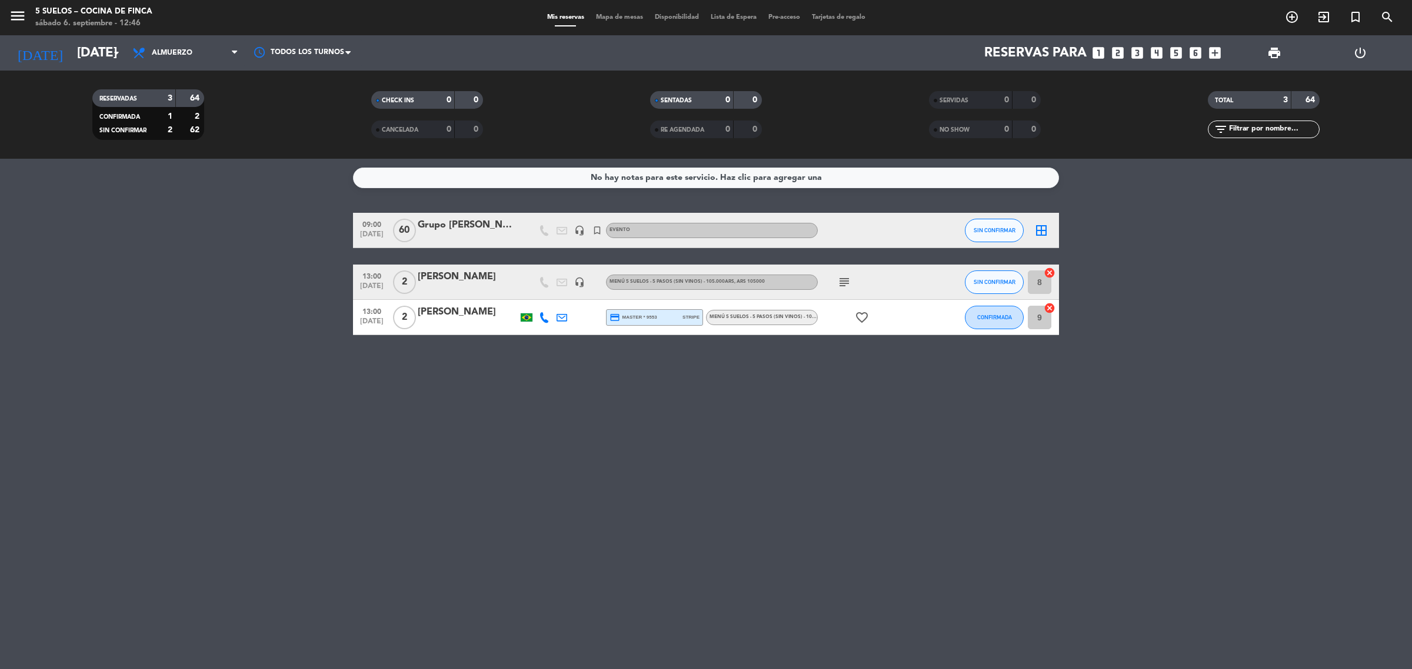
click at [840, 279] on icon "subject" at bounding box center [844, 282] width 14 height 14
click at [464, 327] on div at bounding box center [468, 325] width 100 height 9
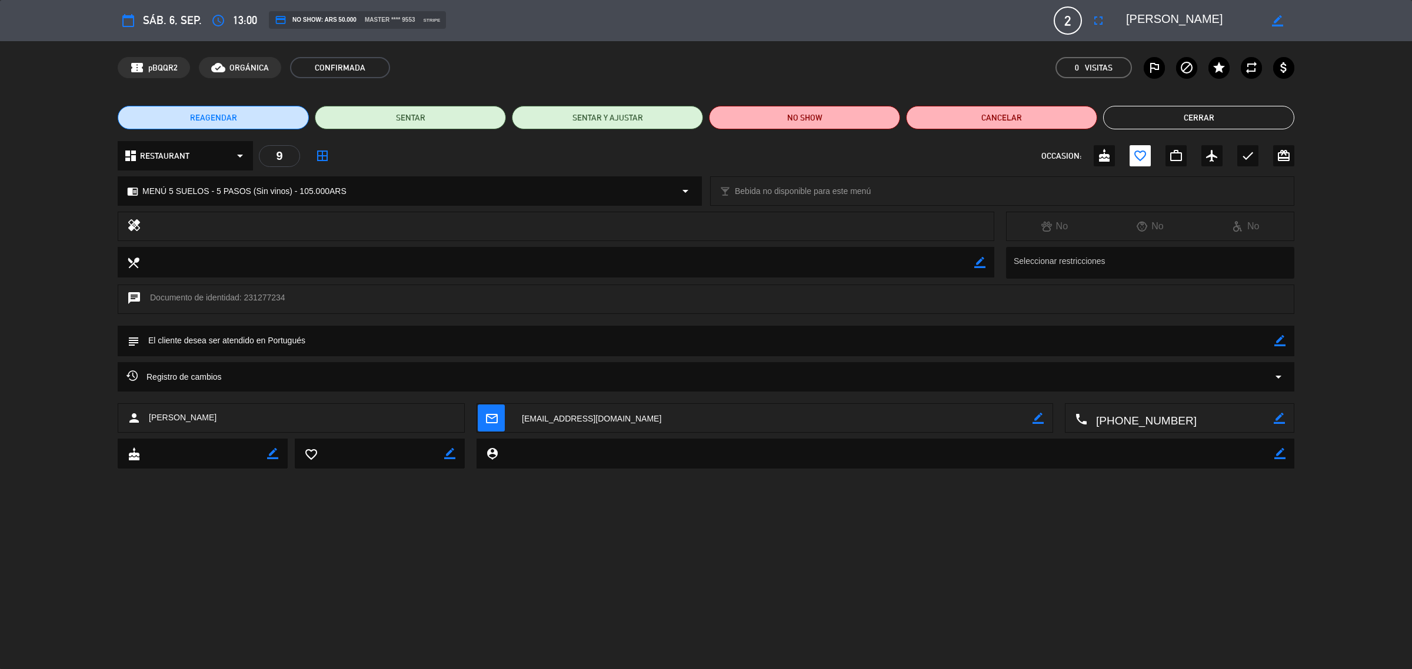
click at [1137, 122] on button "Cerrar" at bounding box center [1198, 118] width 191 height 24
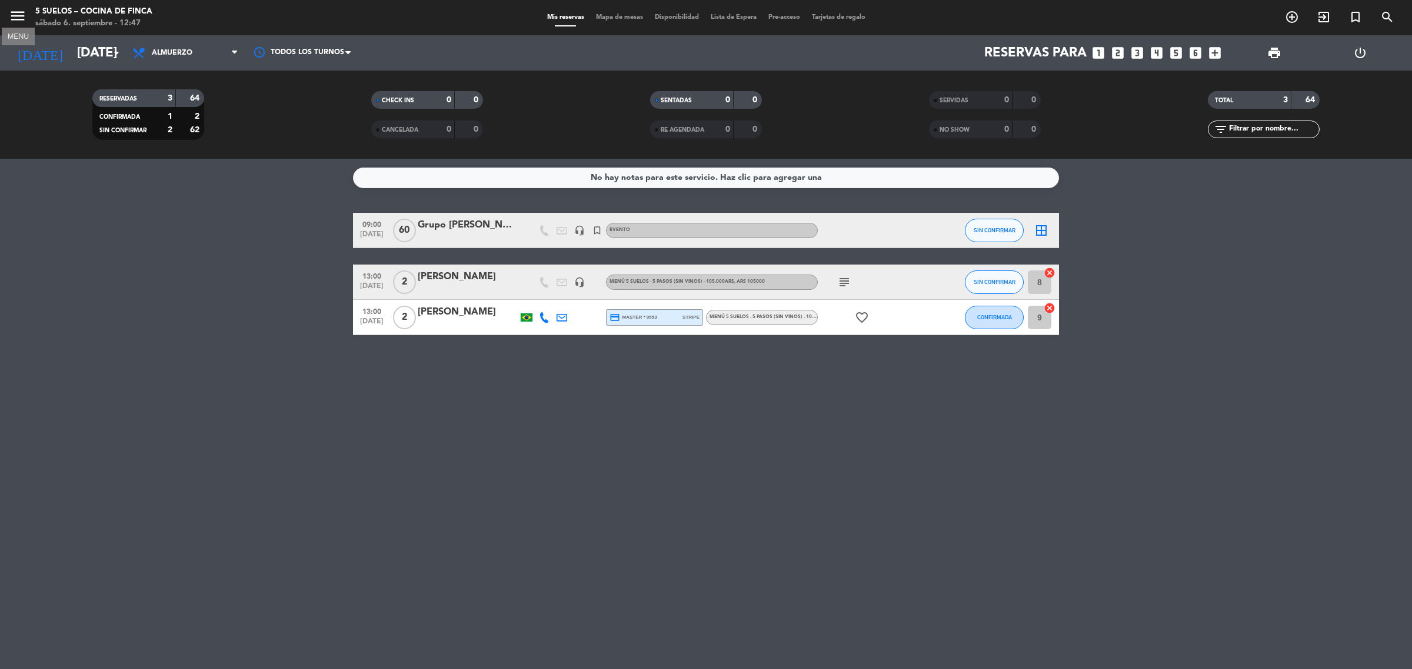
click at [12, 18] on icon "menu" at bounding box center [18, 16] width 18 height 18
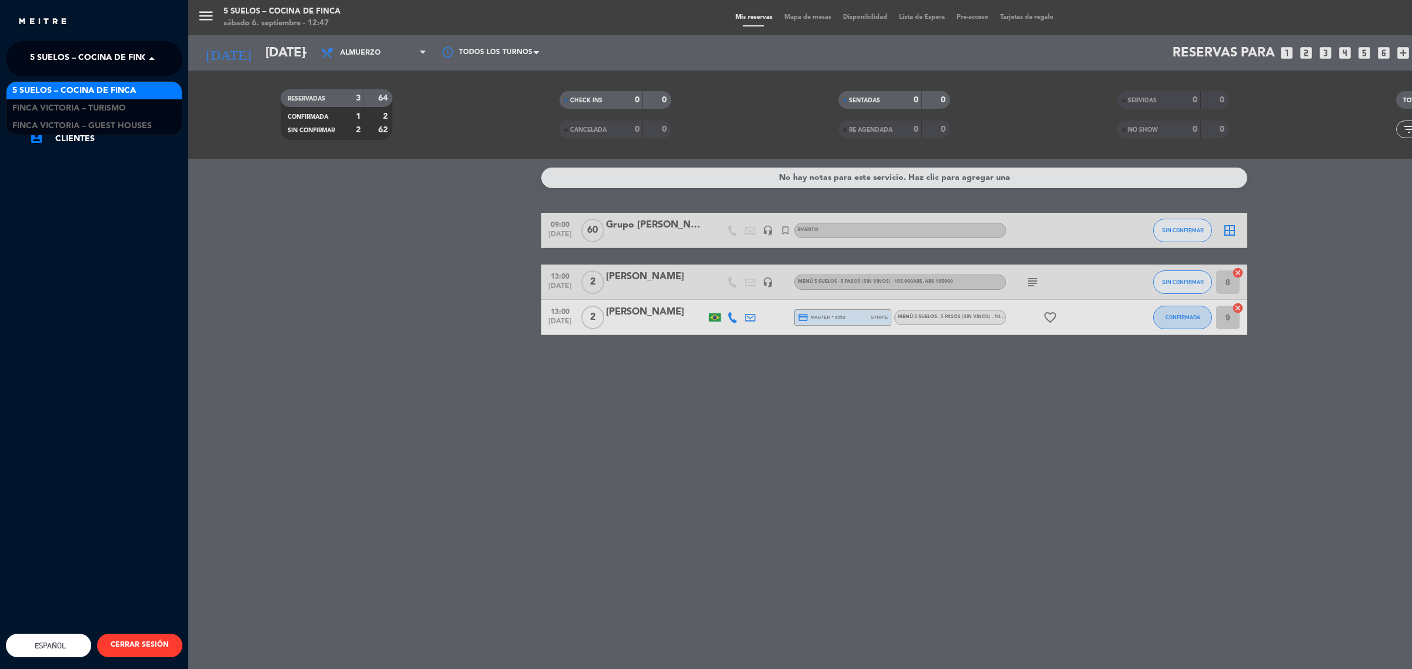
click at [116, 63] on span "5 SUELOS – COCINA DE FINCA" at bounding box center [92, 58] width 124 height 25
click at [130, 99] on div "FINCA VICTORIA – TURISMO" at bounding box center [93, 108] width 175 height 18
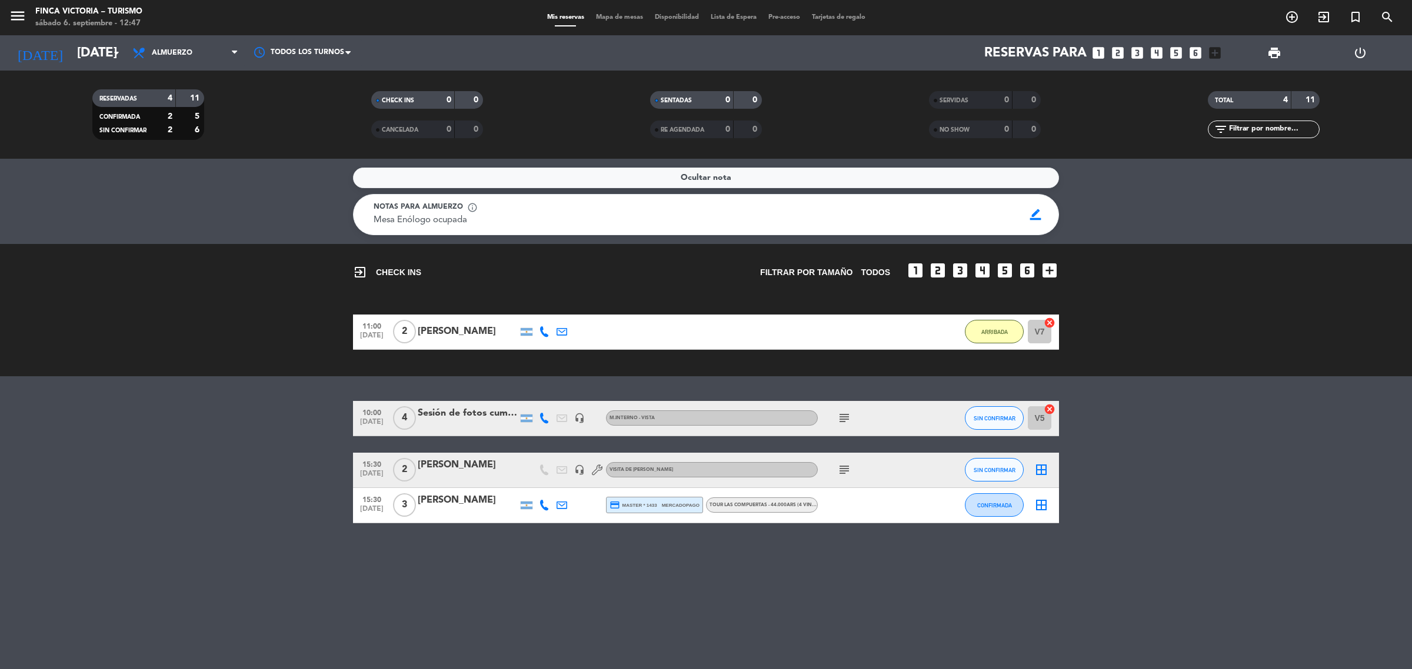
click at [846, 412] on icon "subject" at bounding box center [844, 418] width 14 height 14
click at [848, 412] on icon "subject" at bounding box center [844, 418] width 14 height 14
click at [998, 416] on span "SIN CONFIRMAR" at bounding box center [995, 418] width 42 height 6
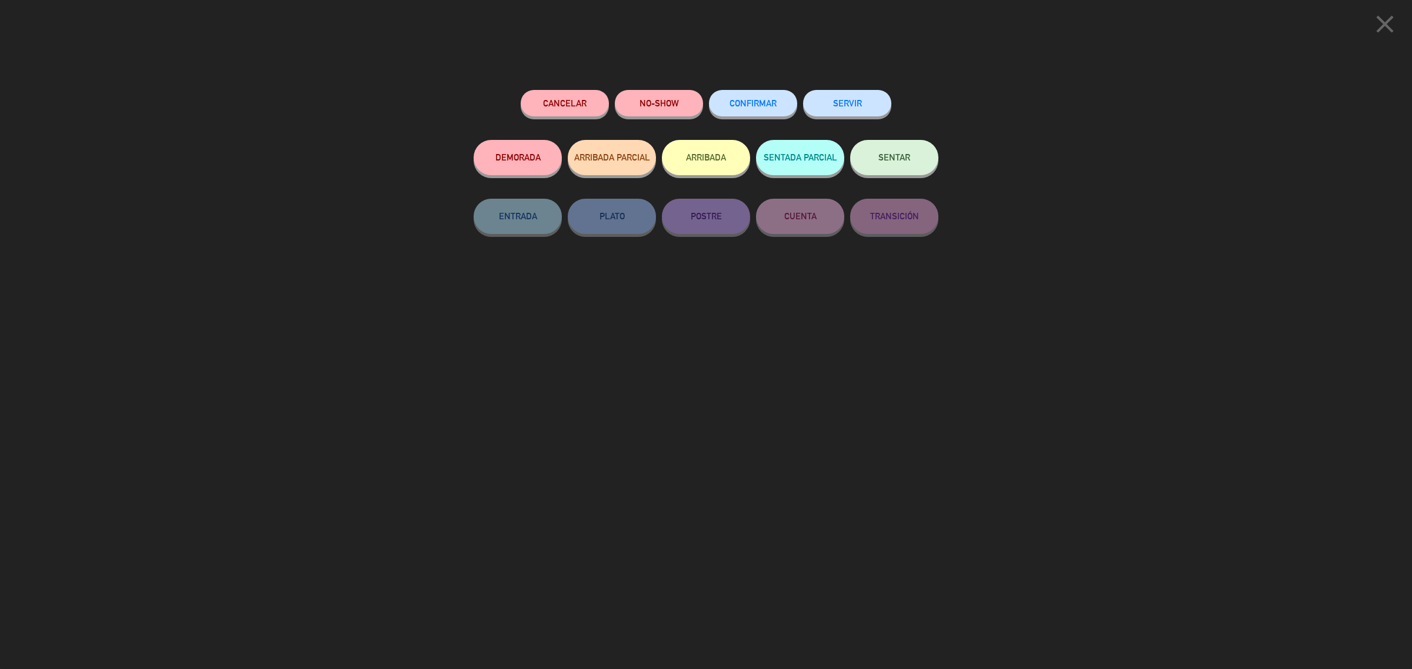
click at [701, 171] on button "ARRIBADA" at bounding box center [706, 157] width 88 height 35
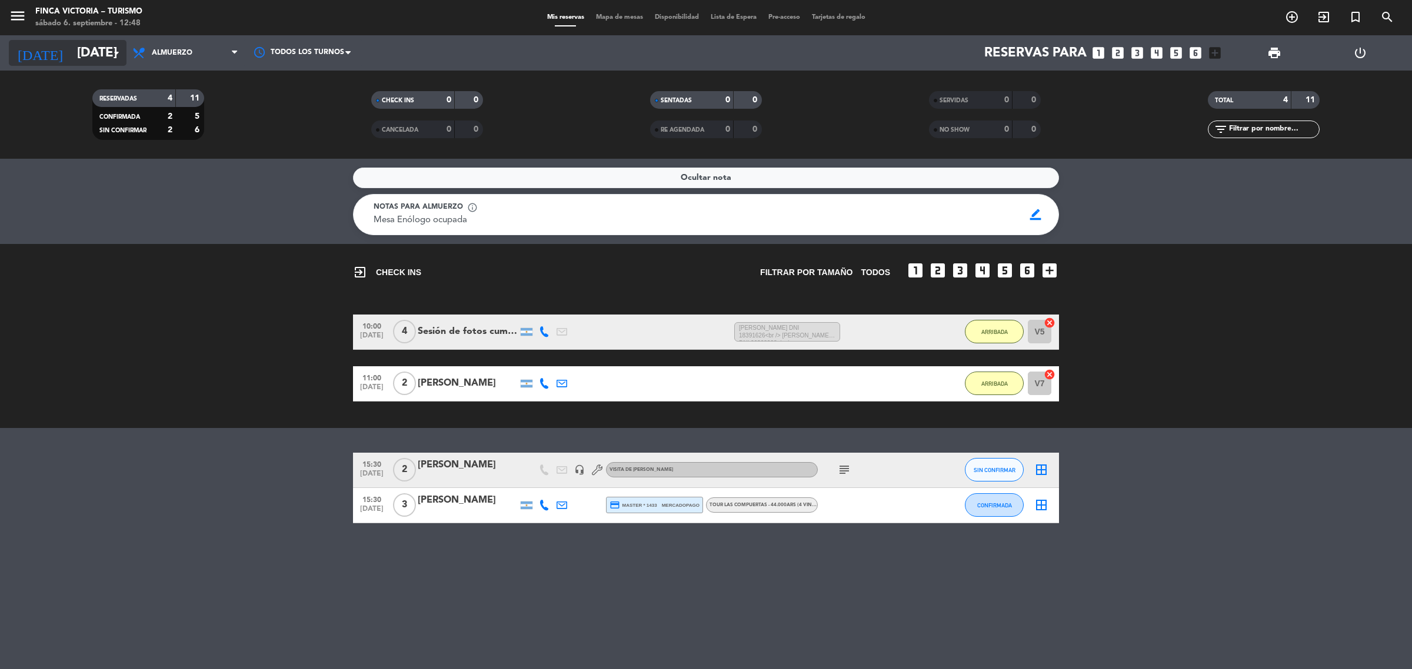
click at [118, 51] on icon "arrow_drop_down" at bounding box center [116, 53] width 14 height 14
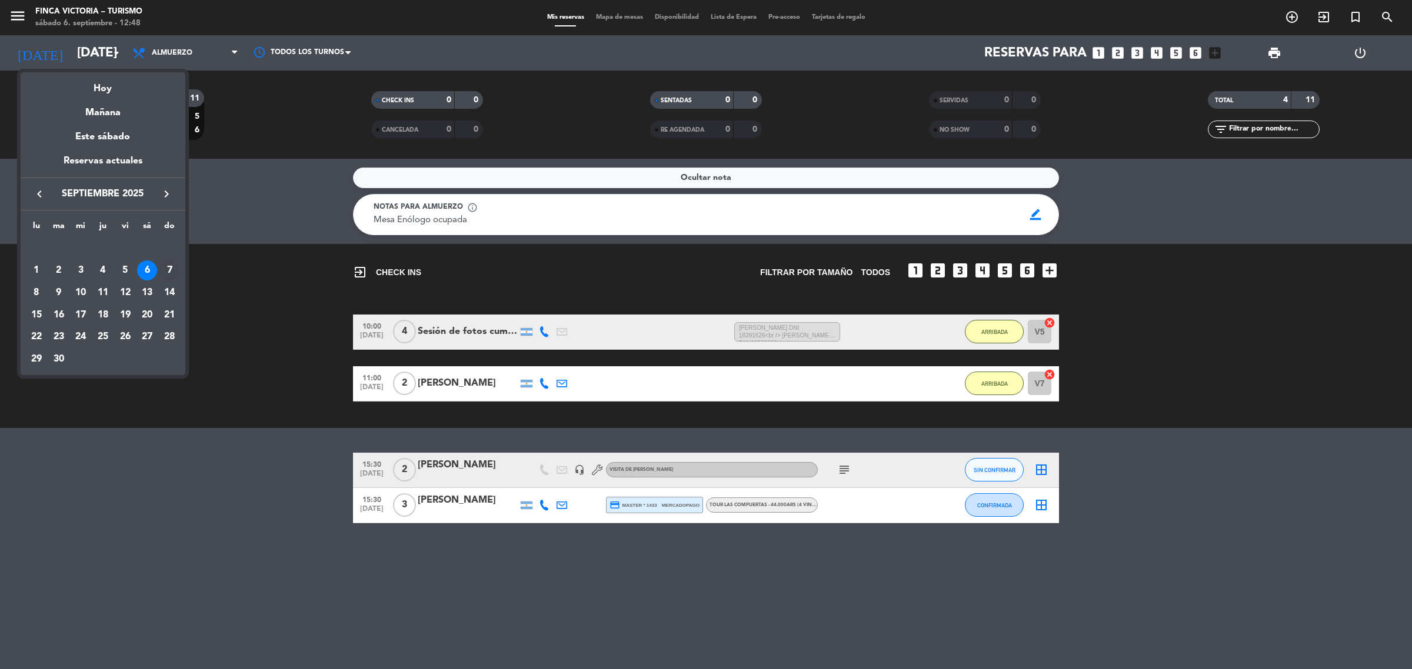
click at [169, 271] on div "7" at bounding box center [169, 271] width 20 height 20
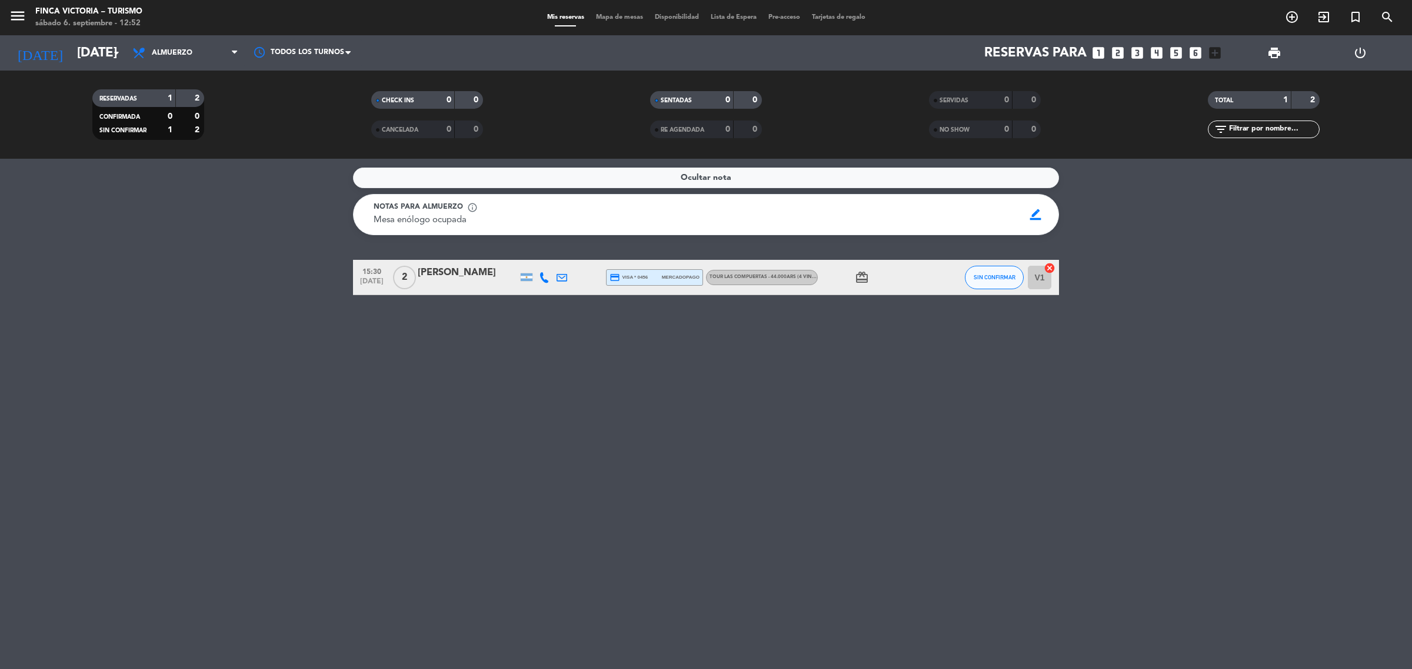
click at [1075, 331] on div "Ocultar nota Notas para almuerzo info_outline Mesa enólogo ocupada Mesa enólogo…" at bounding box center [706, 414] width 1412 height 511
click at [101, 42] on input "[DATE]" at bounding box center [153, 53] width 164 height 26
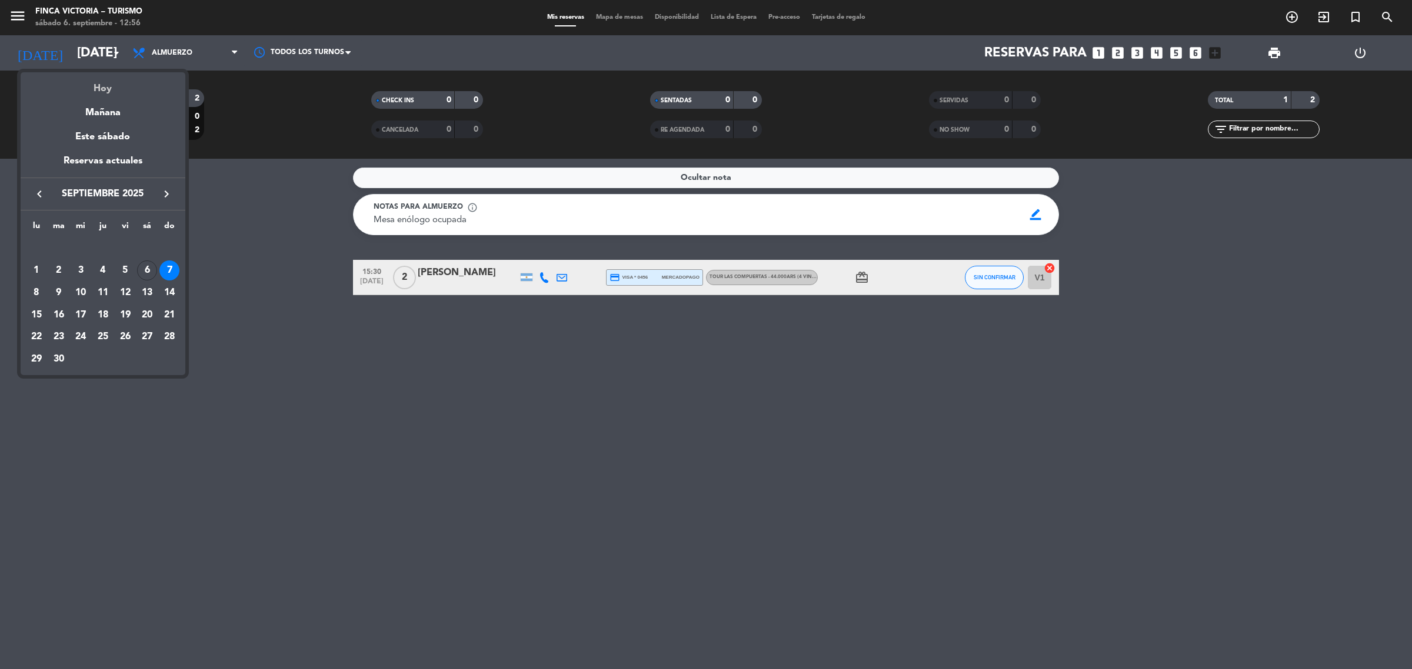
click at [101, 92] on div "Hoy" at bounding box center [103, 84] width 165 height 24
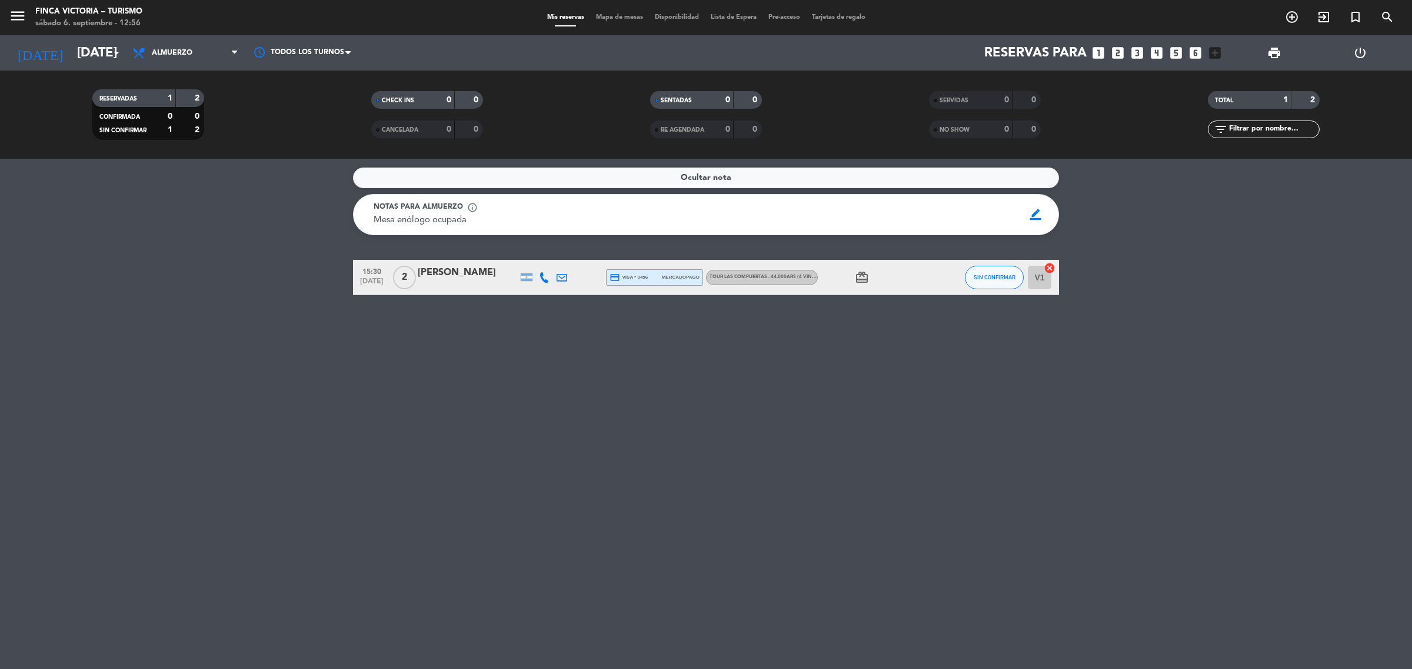
type input "[DATE]"
